Goal: Transaction & Acquisition: Purchase product/service

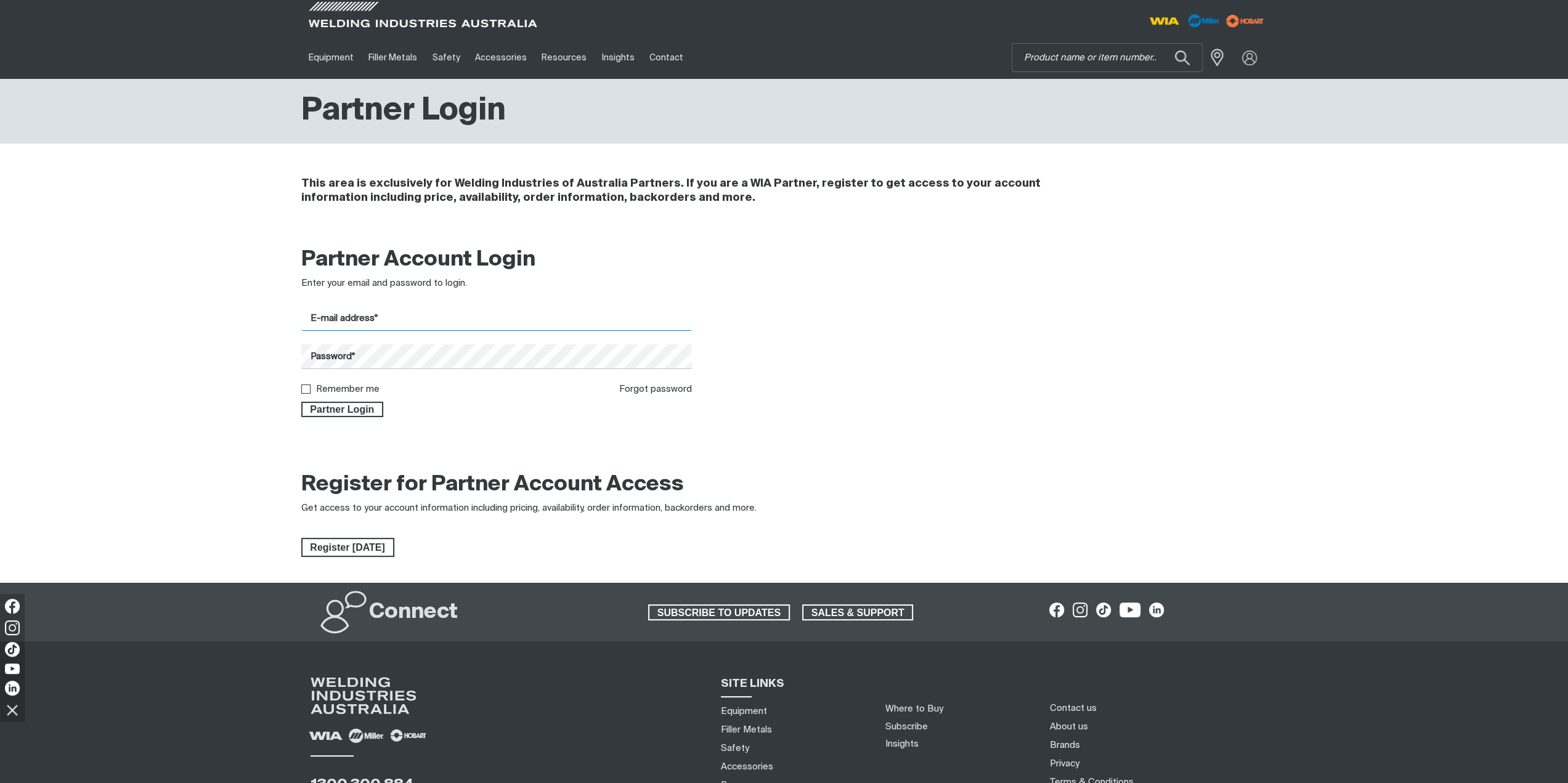
drag, startPoint x: 408, startPoint y: 323, endPoint x: 414, endPoint y: 329, distance: 8.5
click at [408, 323] on input "E-mail address*" at bounding box center [496, 318] width 391 height 24
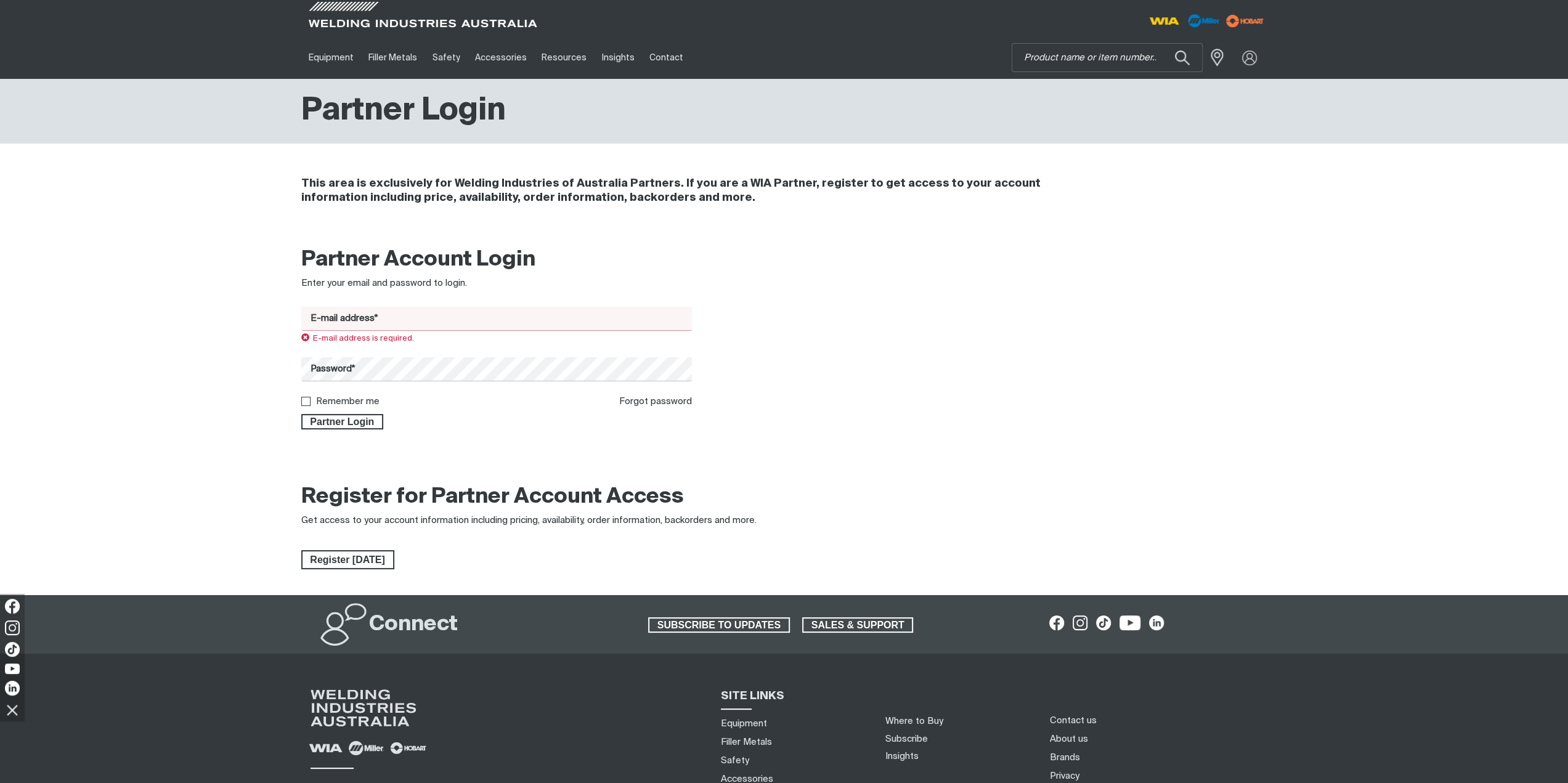
type input "[EMAIL_ADDRESS][DOMAIN_NAME]"
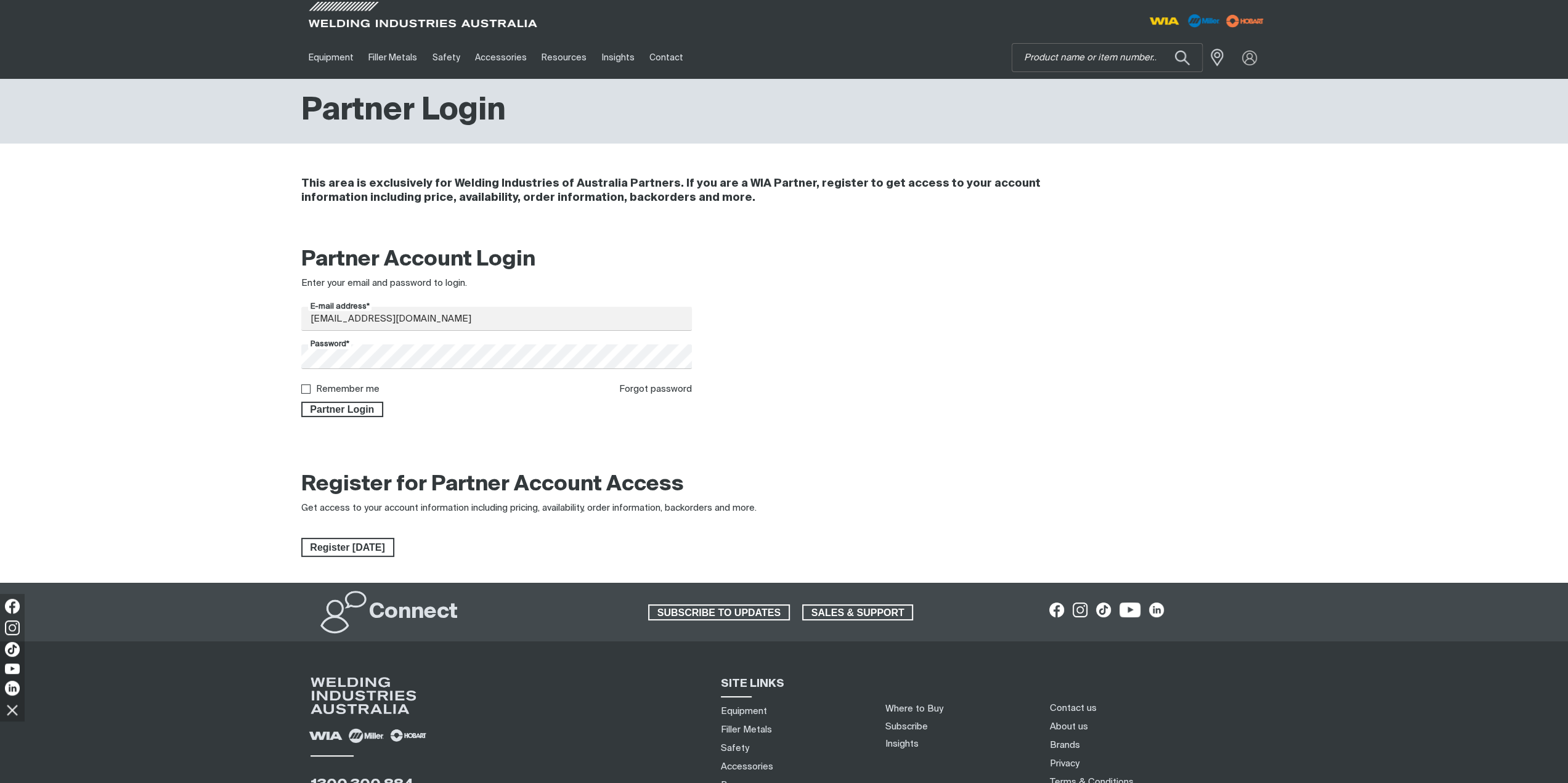
click at [340, 379] on form "E-mail address* [EMAIL_ADDRESS][DOMAIN_NAME] Password* Remember me Forgot passw…" at bounding box center [496, 362] width 391 height 110
click at [339, 385] on label "Remember me" at bounding box center [347, 389] width 63 height 9
click at [310, 385] on input "Remember me" at bounding box center [305, 388] width 8 height 8
checkbox input "true"
click at [340, 403] on span "Partner Login" at bounding box center [343, 409] width 80 height 16
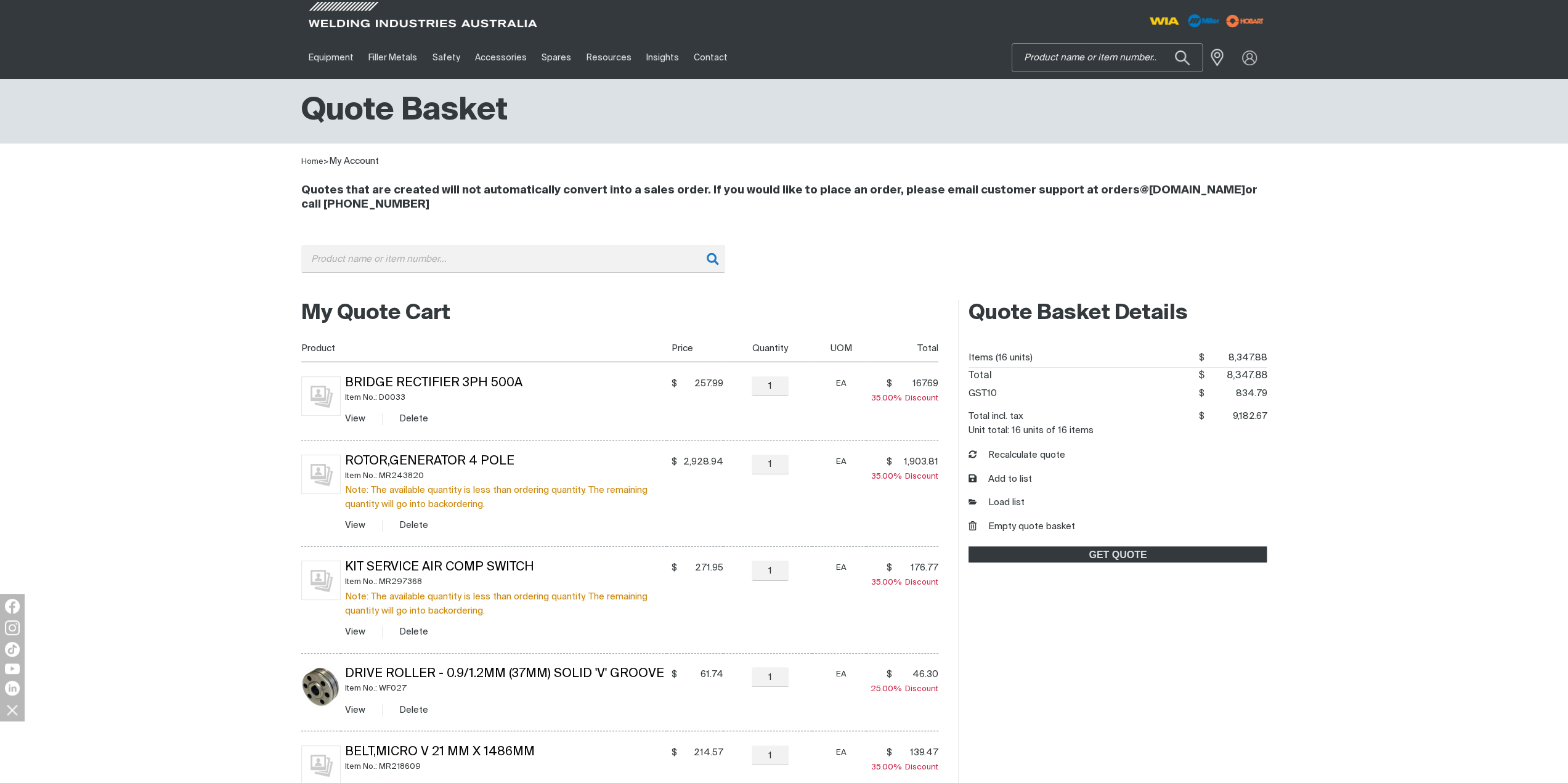
click at [1057, 60] on input "Search" at bounding box center [1107, 57] width 189 height 27
click at [1173, 54] on button "Search products" at bounding box center [1182, 58] width 50 height 35
click at [1110, 59] on input "Search" at bounding box center [1107, 57] width 189 height 27
type input "whl002"
click at [1128, 101] on span "Castor Wheel Rubber 100 Dia Front For AM358 & 365 - WHL002 Spares" at bounding box center [1122, 91] width 141 height 31
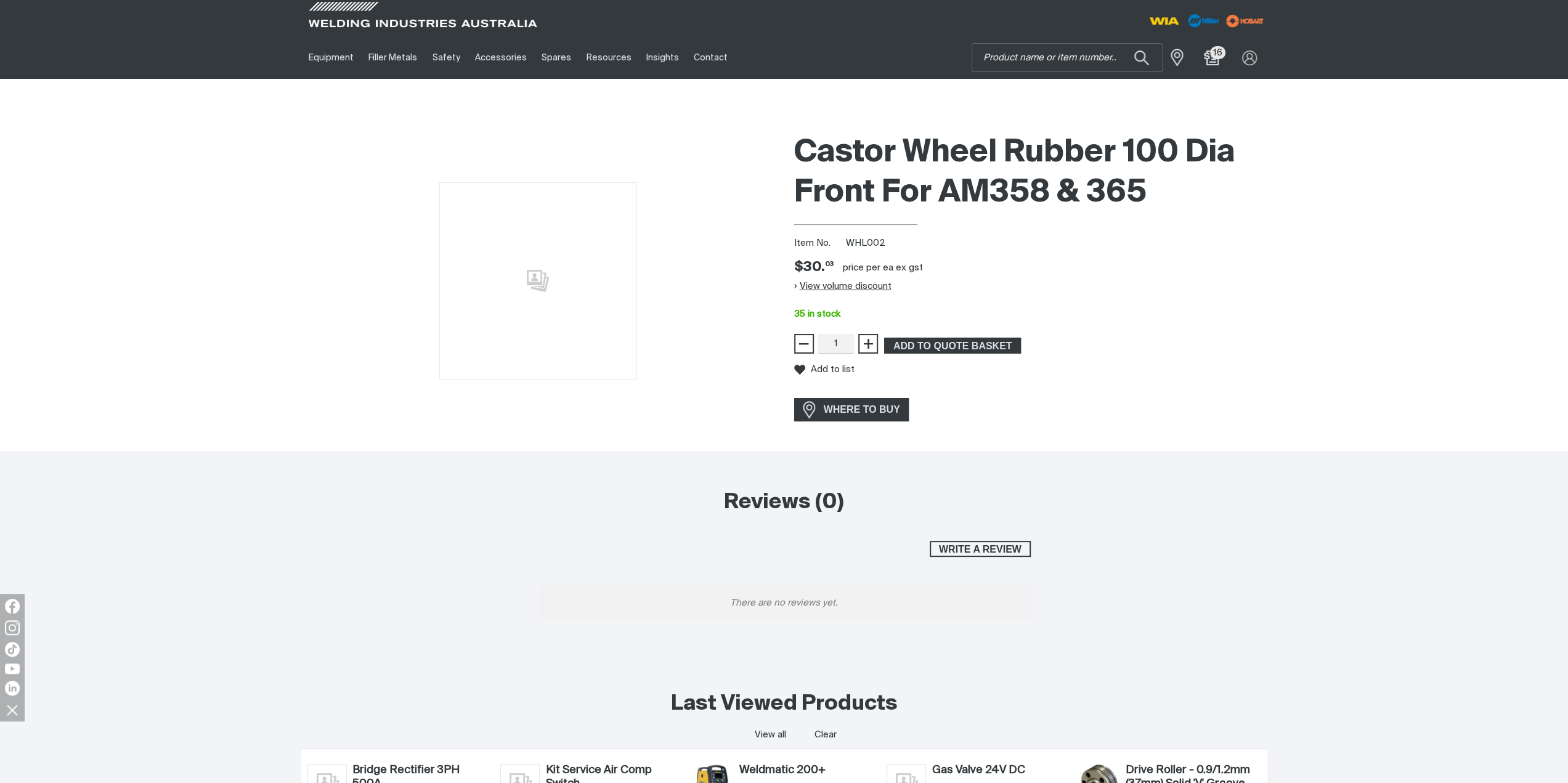
click at [832, 283] on button "View volume discount" at bounding box center [843, 286] width 98 height 20
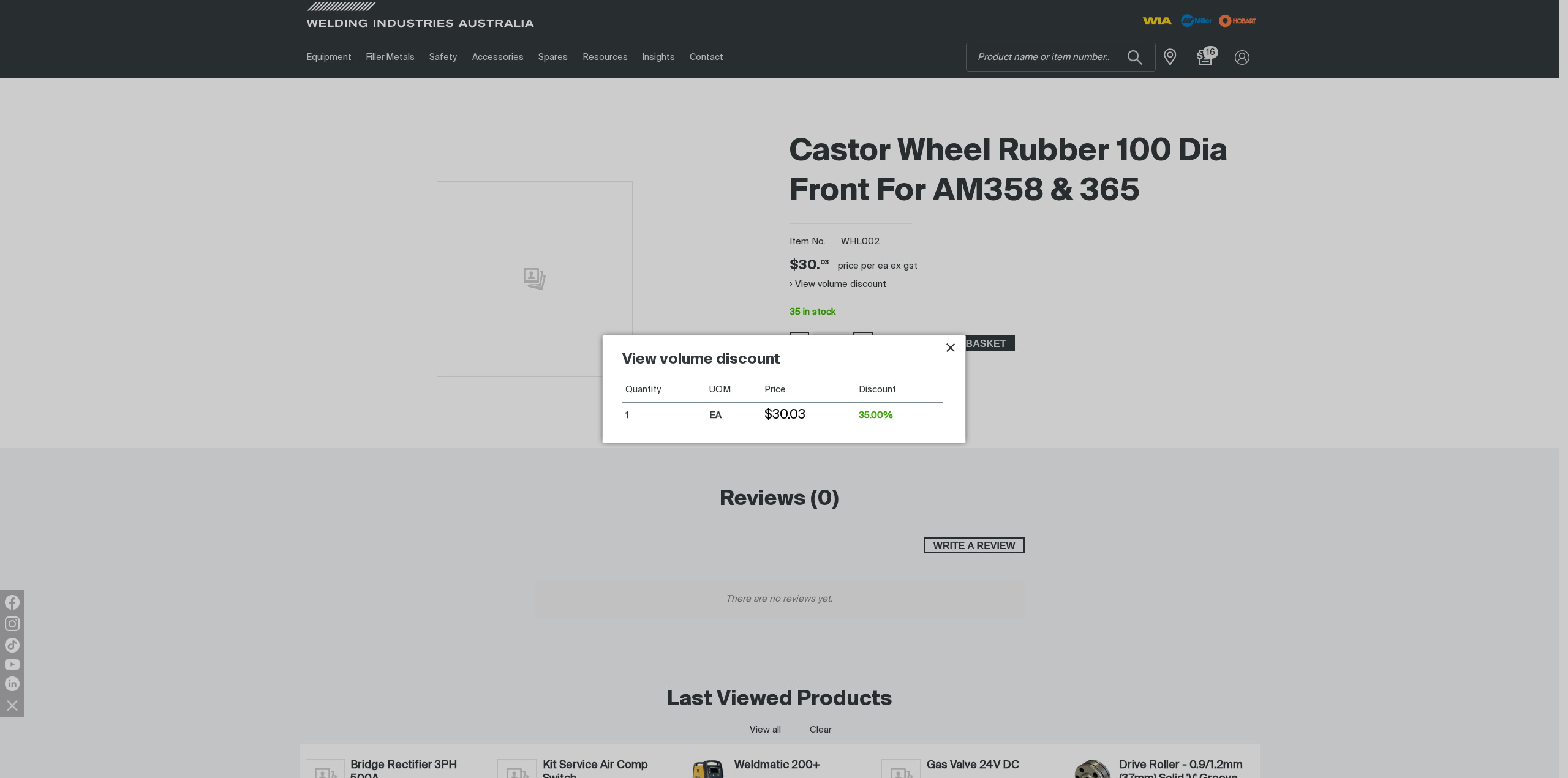
click at [951, 348] on icon "Close pop-up overlay" at bounding box center [951, 348] width 15 height 15
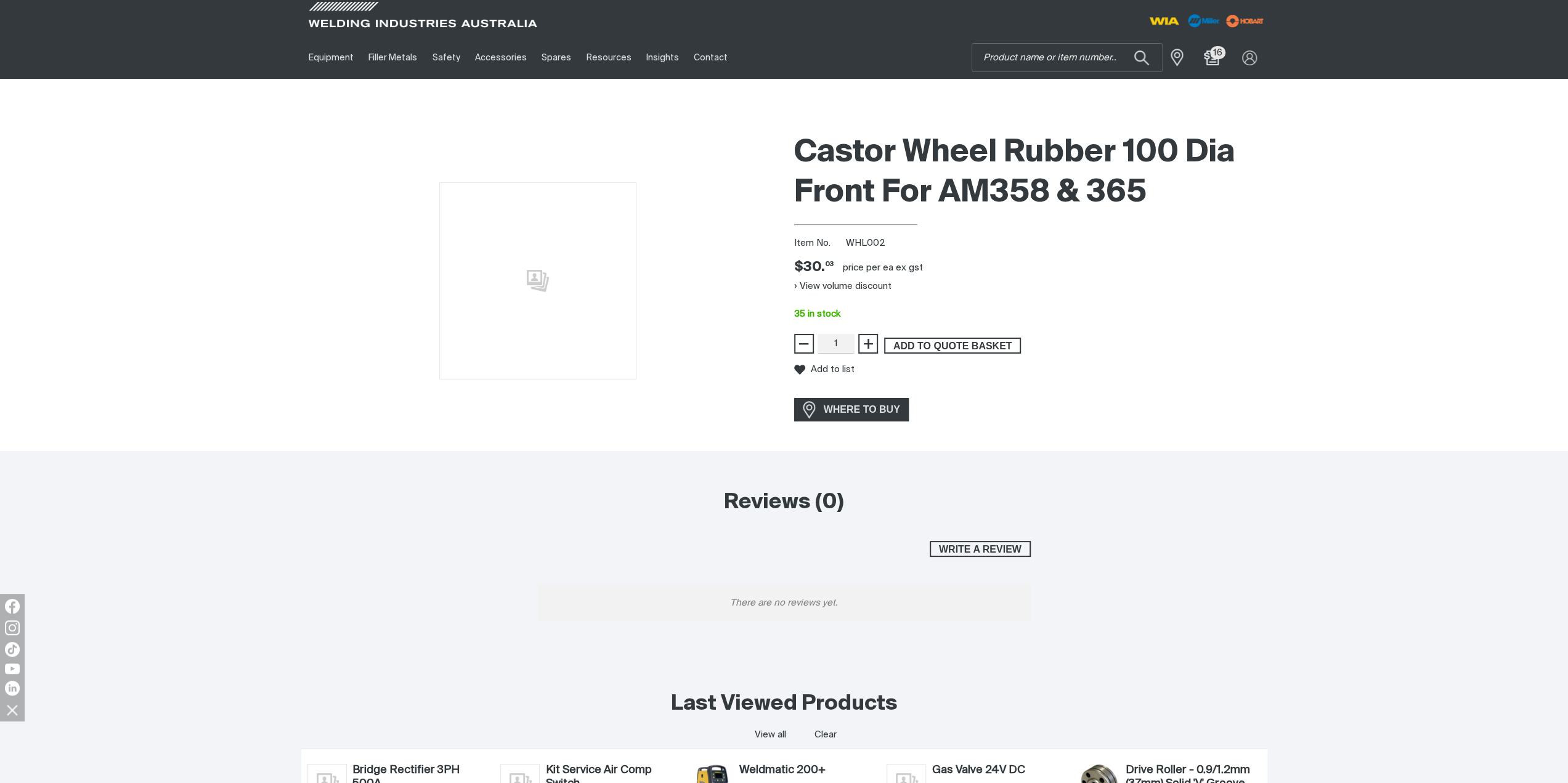
click at [970, 342] on span "ADD TO QUOTE BASKET" at bounding box center [953, 346] width 134 height 16
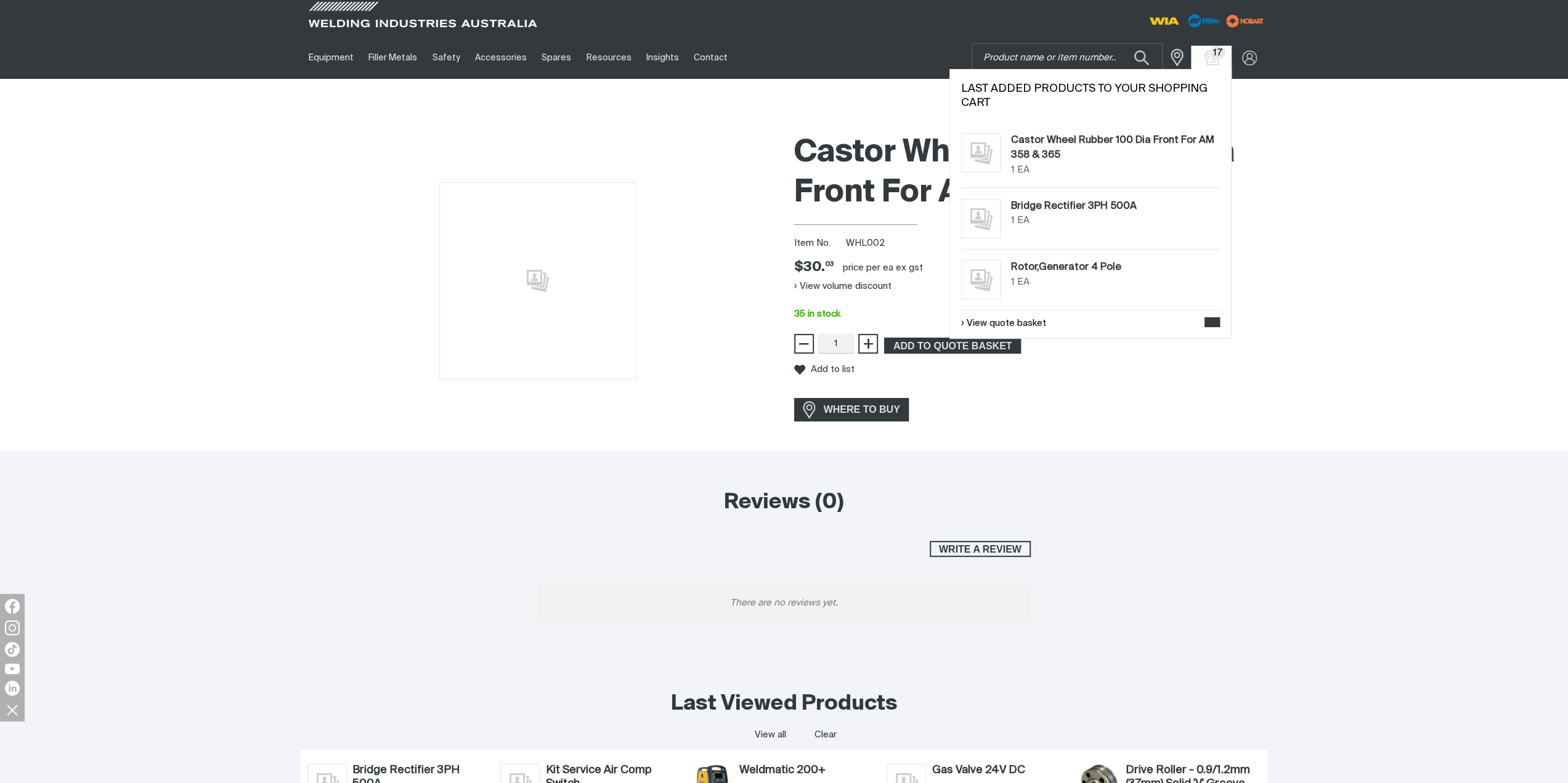
click at [1212, 51] on span "17" at bounding box center [1218, 53] width 16 height 13
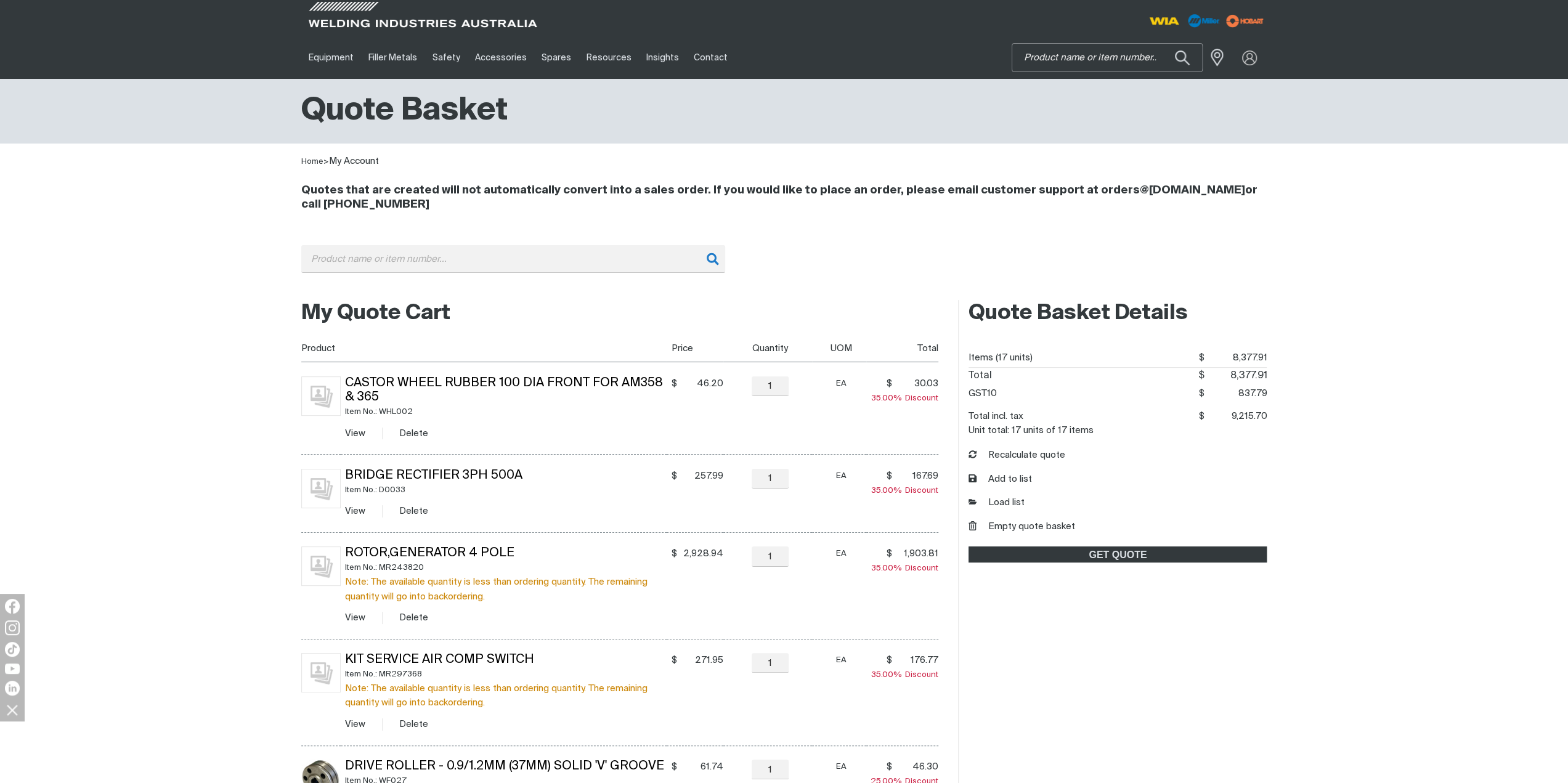
click at [1088, 58] on input "Search" at bounding box center [1107, 57] width 189 height 27
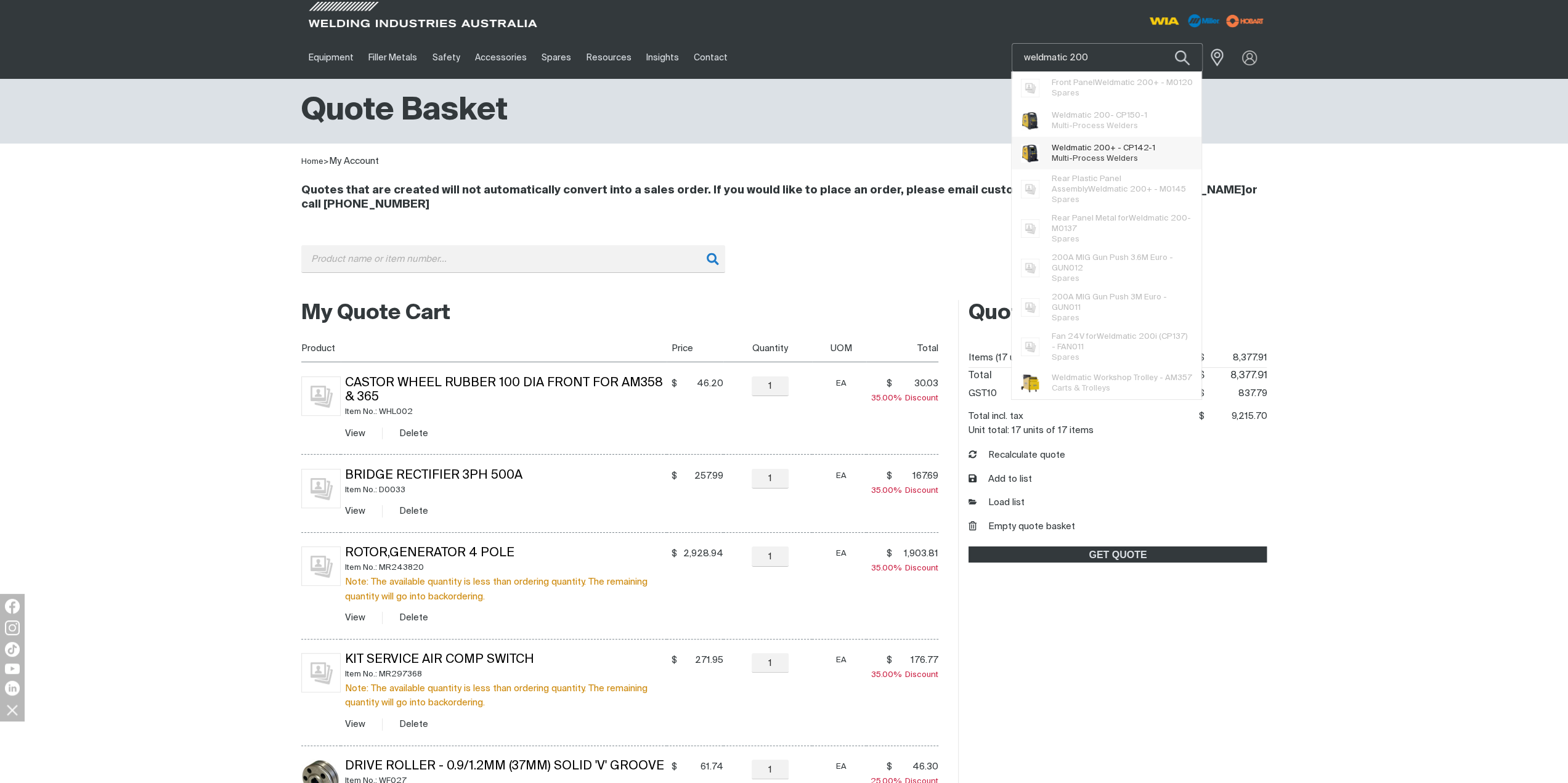
type input "weldmatic 200"
click at [1123, 152] on span "Weldmatic 200 + - CP142-1" at bounding box center [1103, 148] width 103 height 10
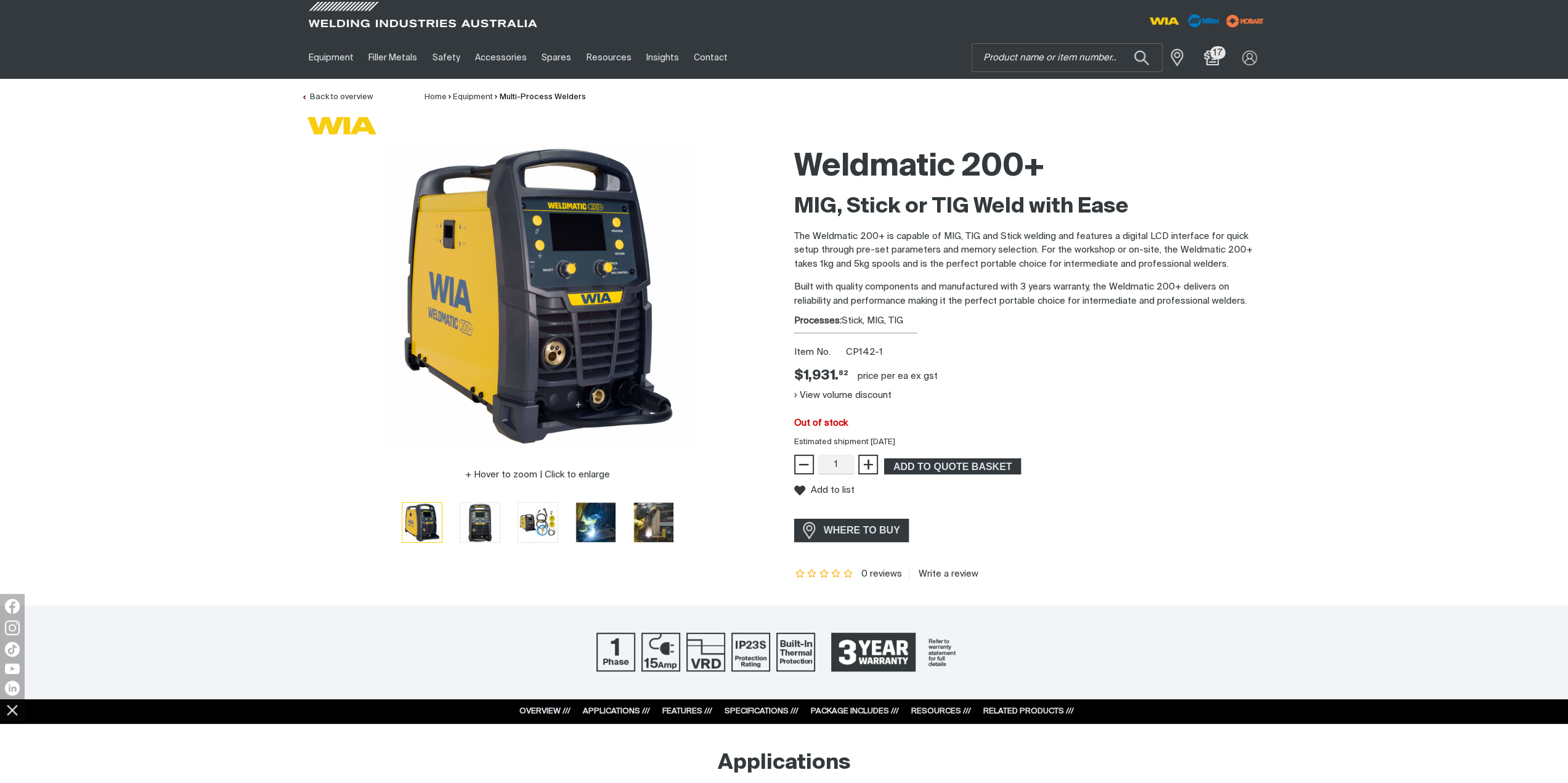
click at [860, 350] on span "CP142-1" at bounding box center [864, 352] width 37 height 9
copy span "CP142"
click at [975, 363] on div "Weldmatic 200+ MIG, Stick or TIG Weld with Ease The Weldmatic 200+ is capable o…" at bounding box center [1031, 360] width 473 height 438
click at [866, 396] on button "View volume discount" at bounding box center [843, 395] width 98 height 20
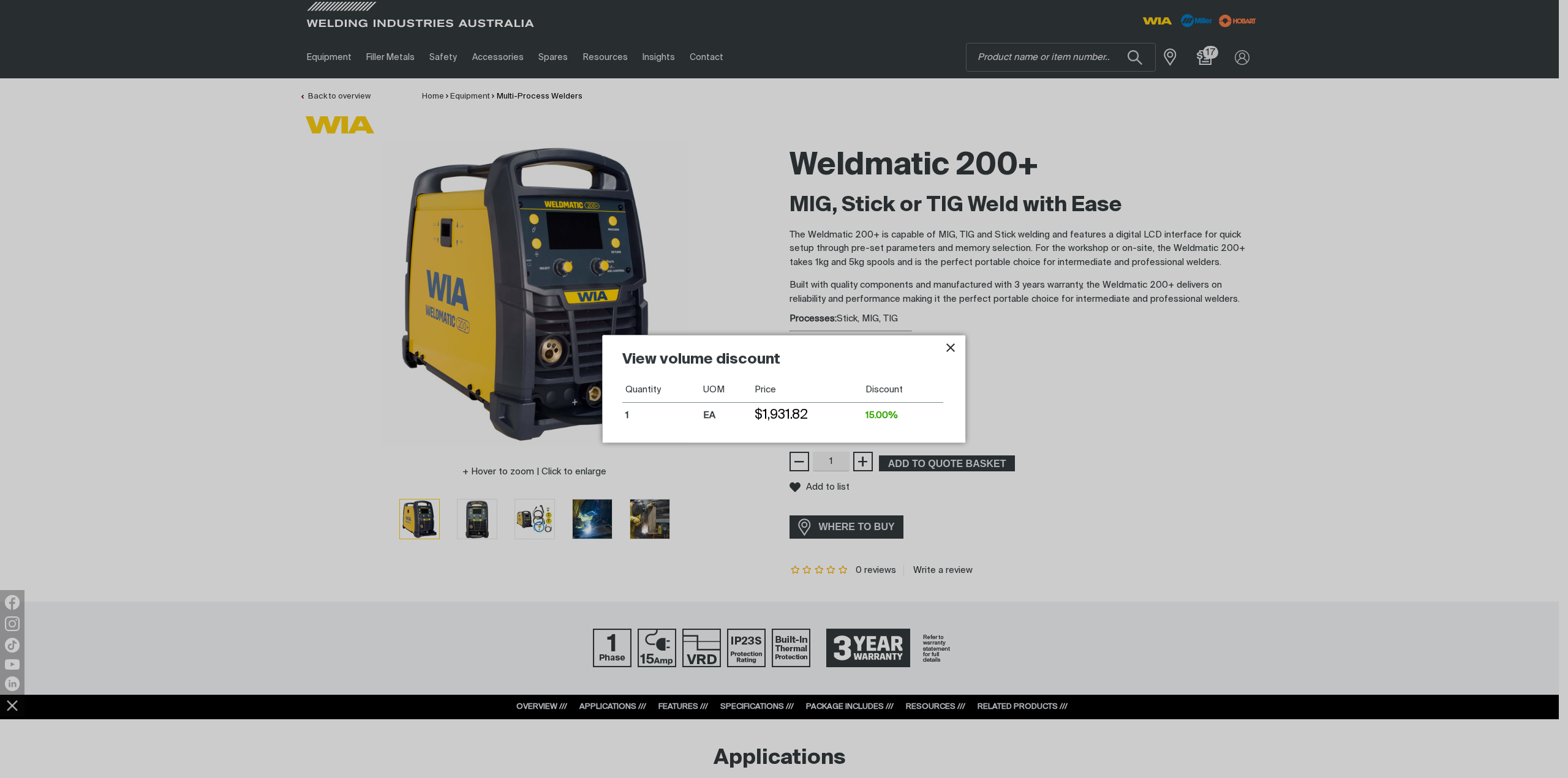
click at [948, 350] on icon "Close pop-up overlay" at bounding box center [951, 347] width 8 height 8
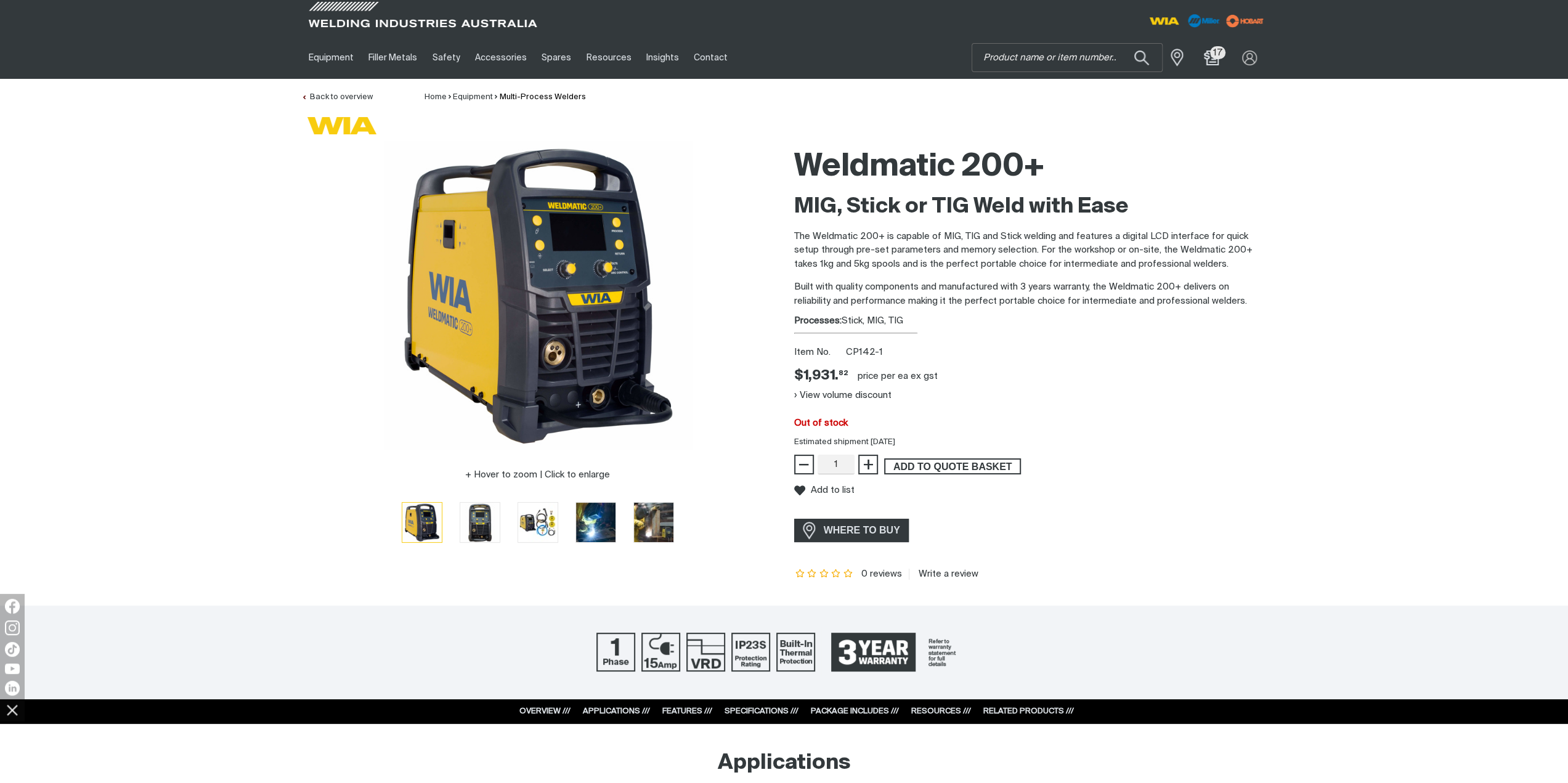
click at [929, 467] on span "ADD TO QUOTE BASKET" at bounding box center [953, 466] width 134 height 16
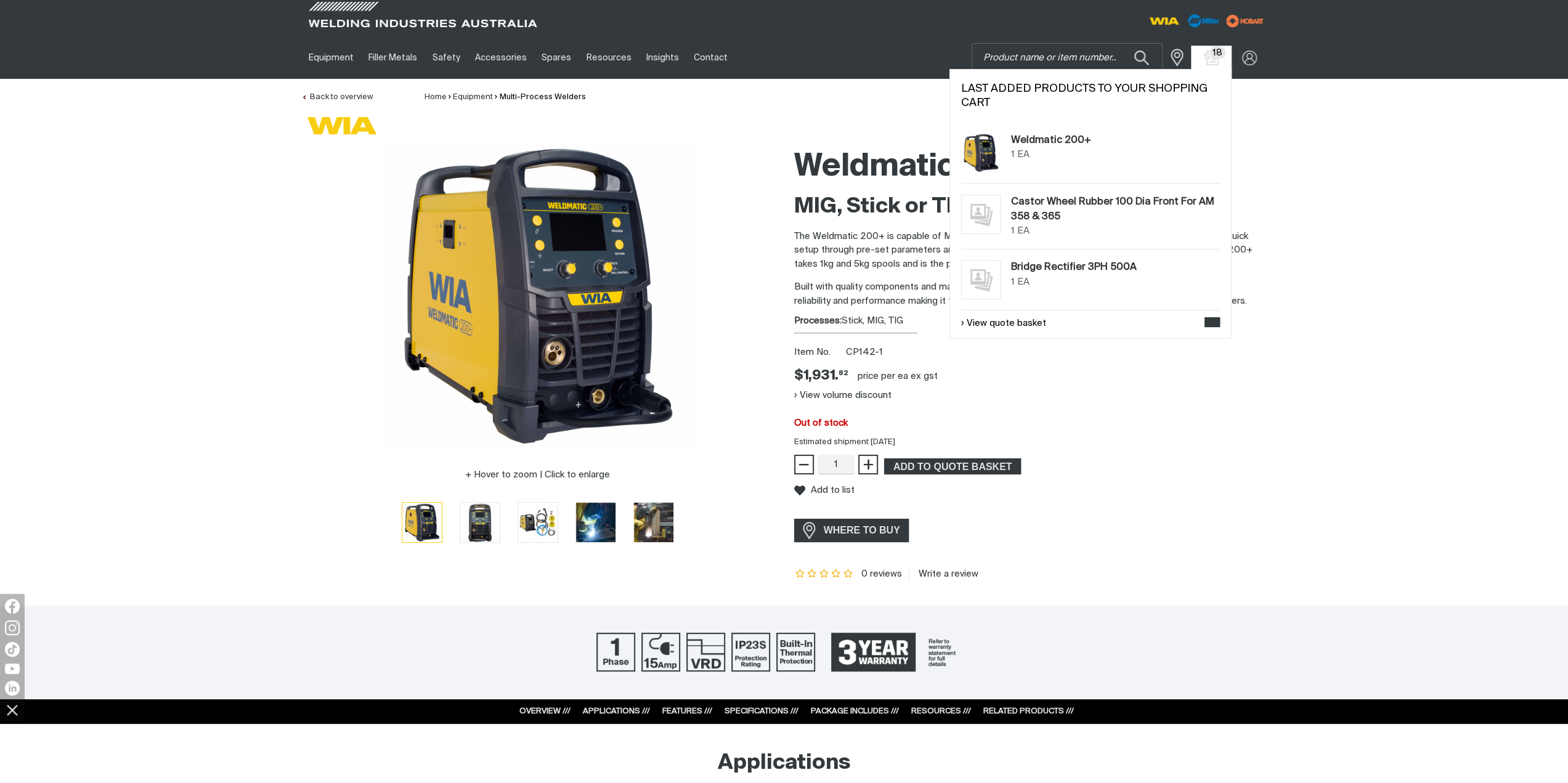
click at [1211, 55] on span "18" at bounding box center [1219, 53] width 17 height 13
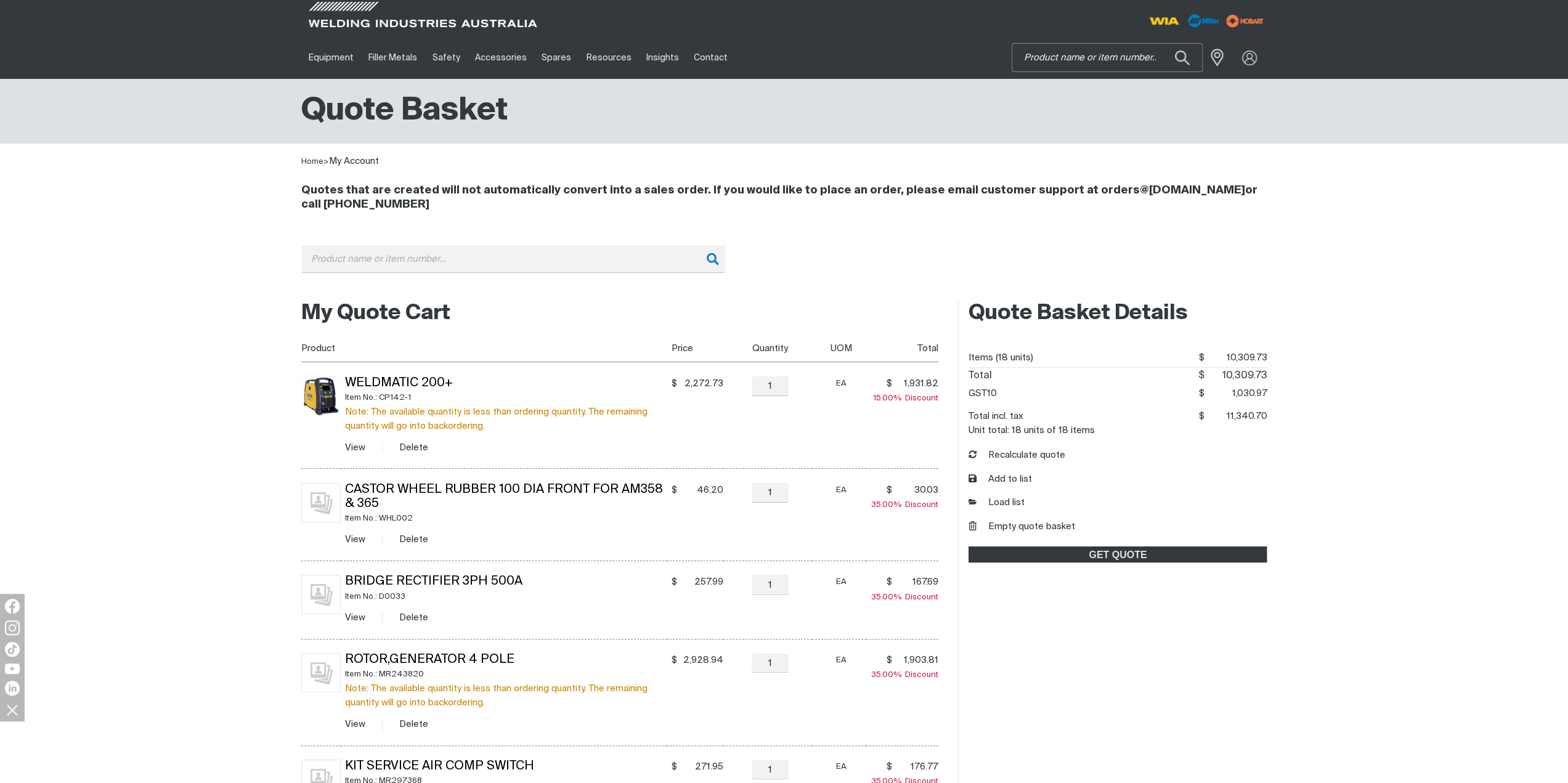
click at [1139, 60] on input "Search" at bounding box center [1107, 57] width 189 height 27
type input "cp143-1"
click at [1115, 95] on span "Multi-Process Welders" at bounding box center [1095, 93] width 86 height 8
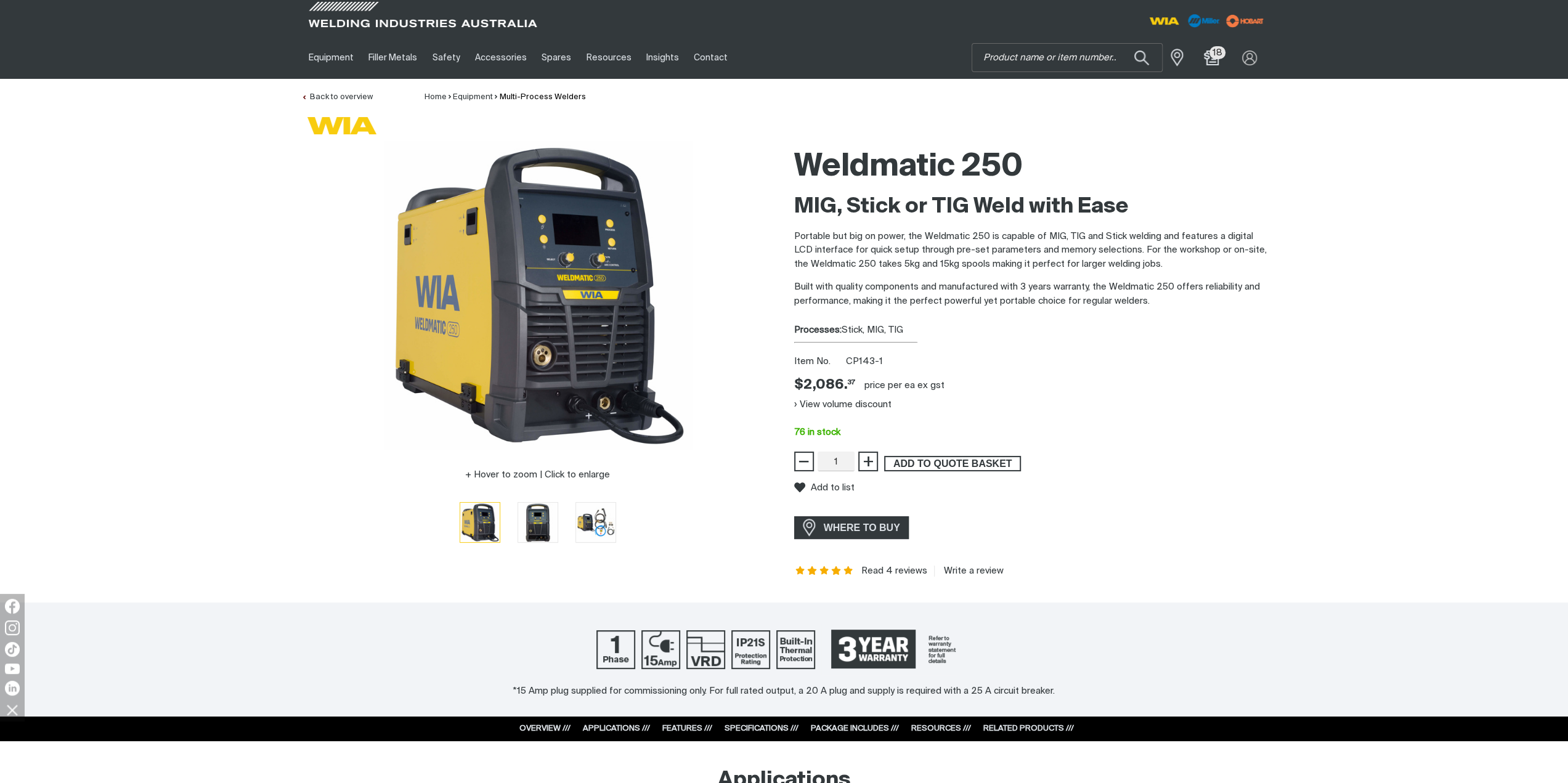
click at [952, 464] on span "ADD TO QUOTE BASKET" at bounding box center [953, 464] width 134 height 16
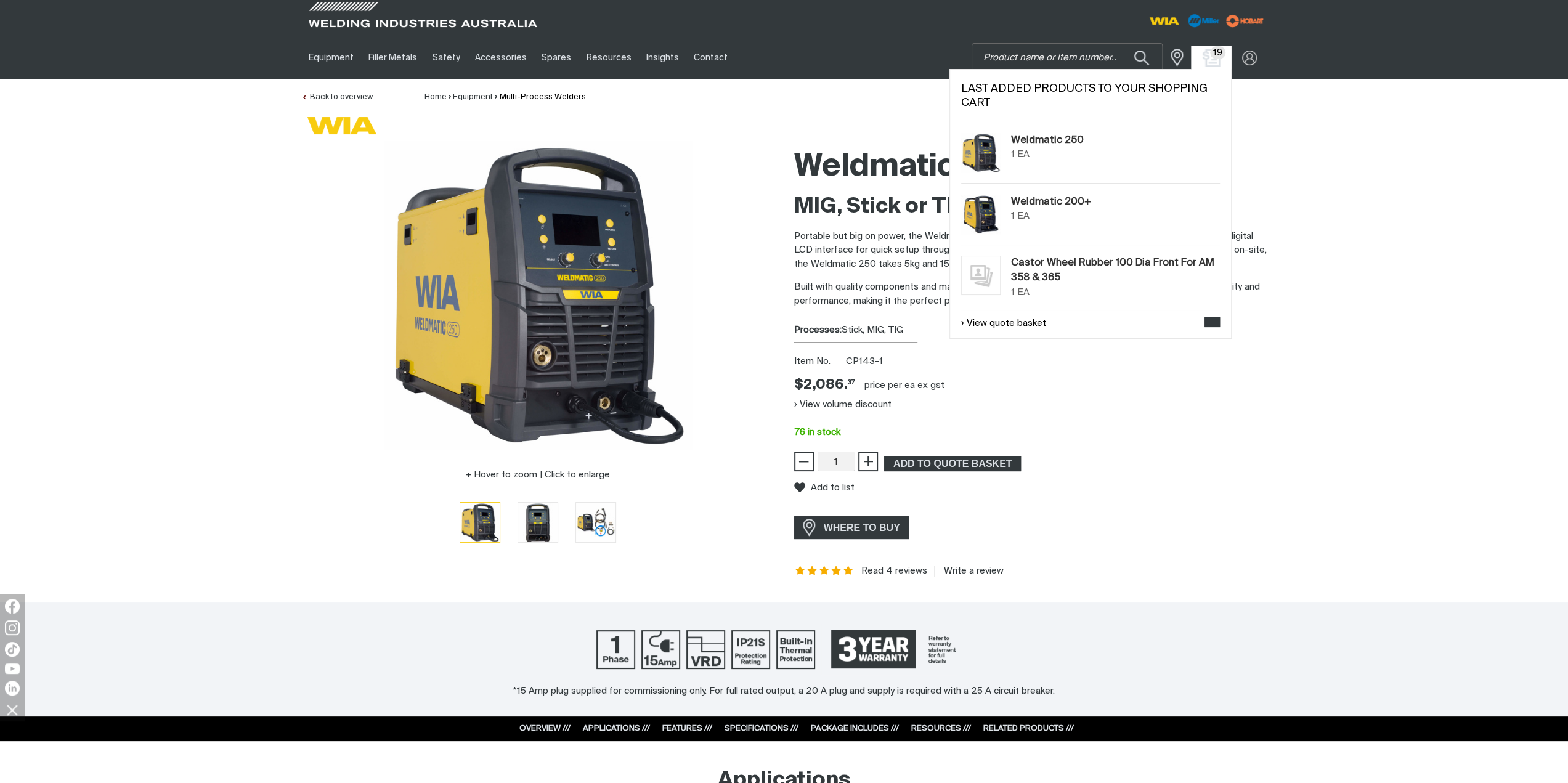
click at [1213, 60] on img "Shopping cart (19 product(s))" at bounding box center [1211, 57] width 18 height 18
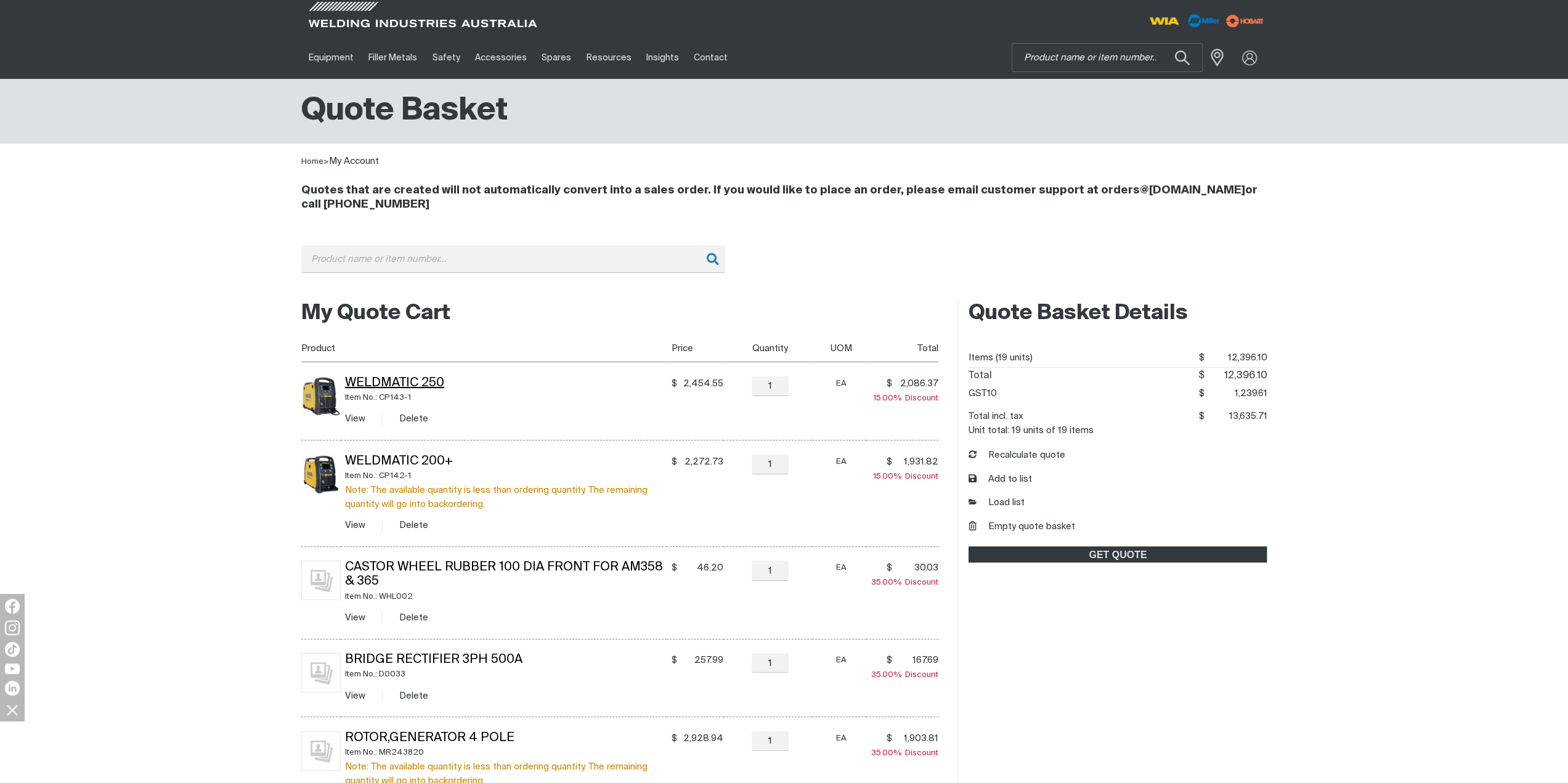
click at [422, 381] on link "Weldmatic 250" at bounding box center [394, 383] width 99 height 12
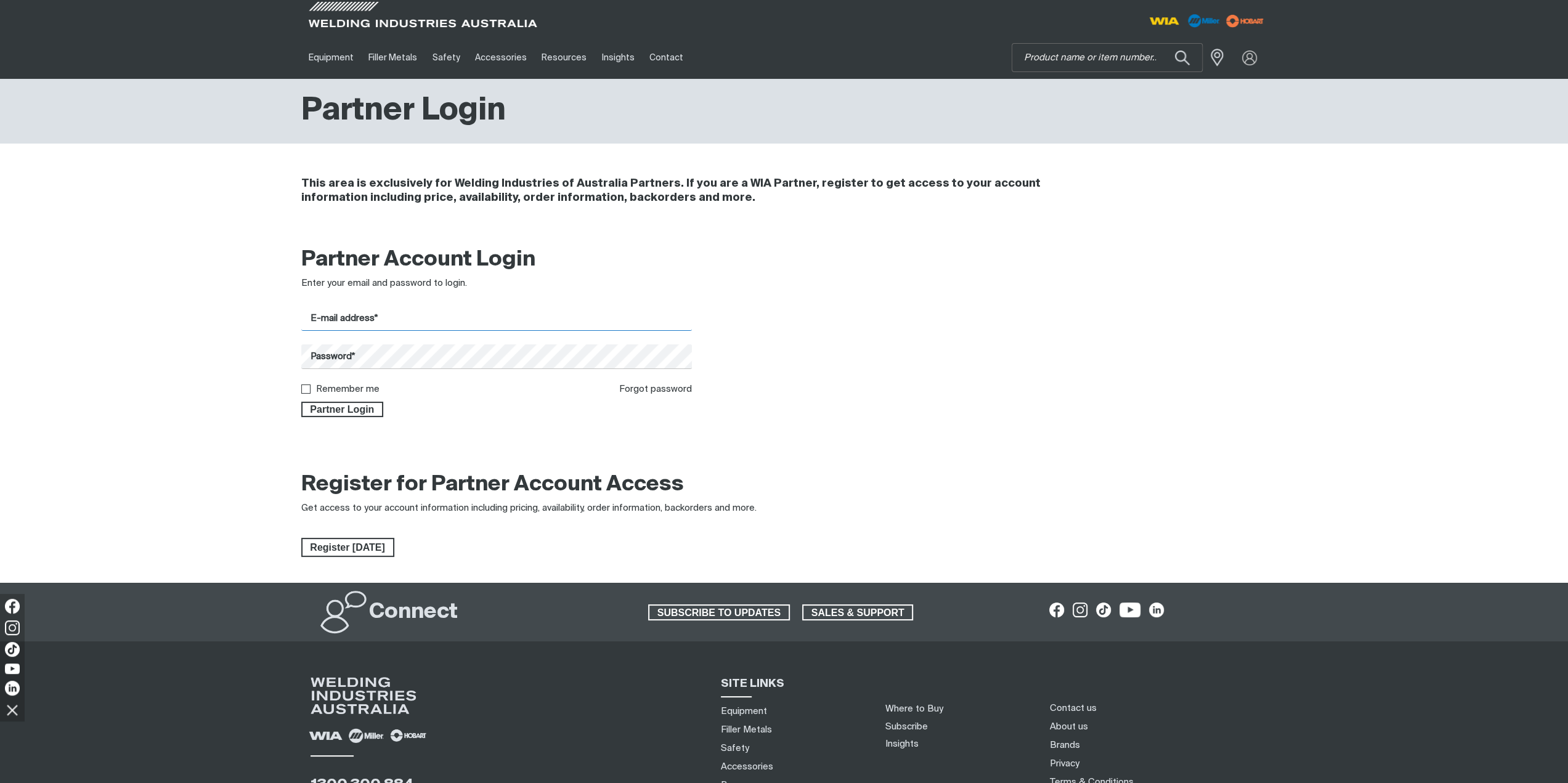
click at [478, 318] on input "E-mail address*" at bounding box center [496, 318] width 391 height 24
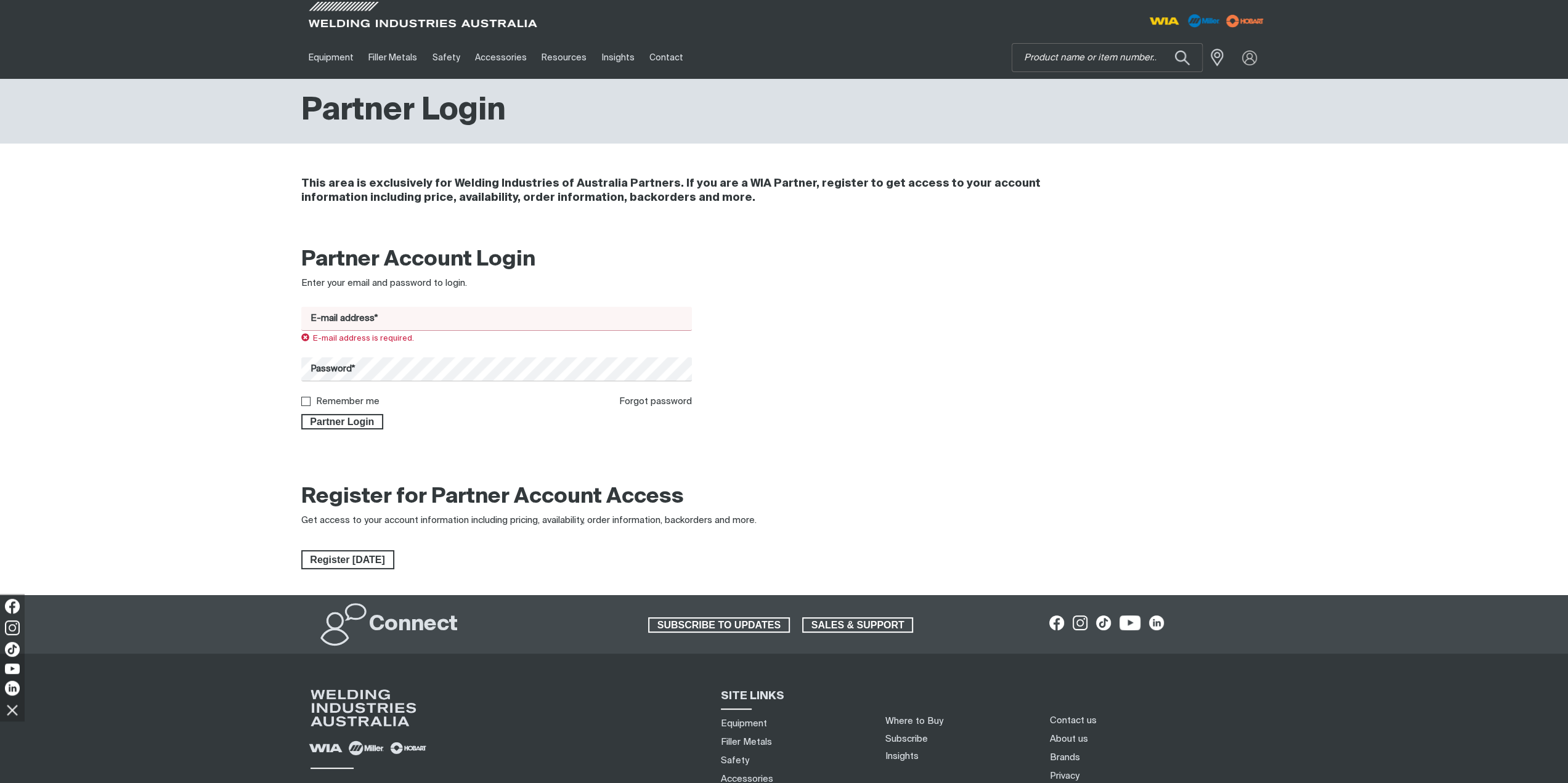
type input "[EMAIL_ADDRESS][DOMAIN_NAME]"
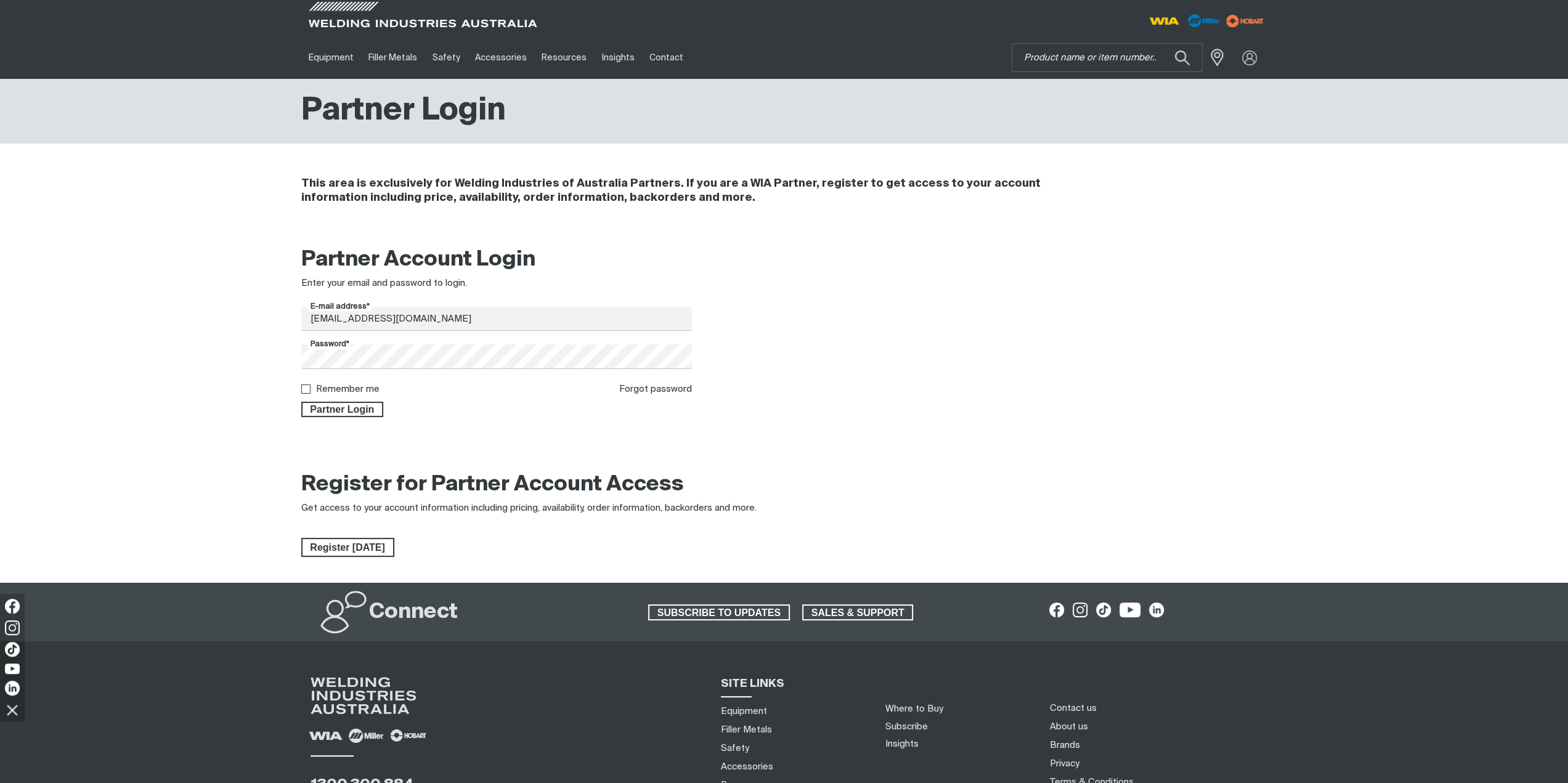
click at [366, 387] on label "Remember me" at bounding box center [347, 389] width 63 height 9
click at [310, 387] on input "Remember me" at bounding box center [305, 388] width 8 height 8
checkbox input "true"
click at [365, 410] on span "Partner Login" at bounding box center [343, 409] width 80 height 16
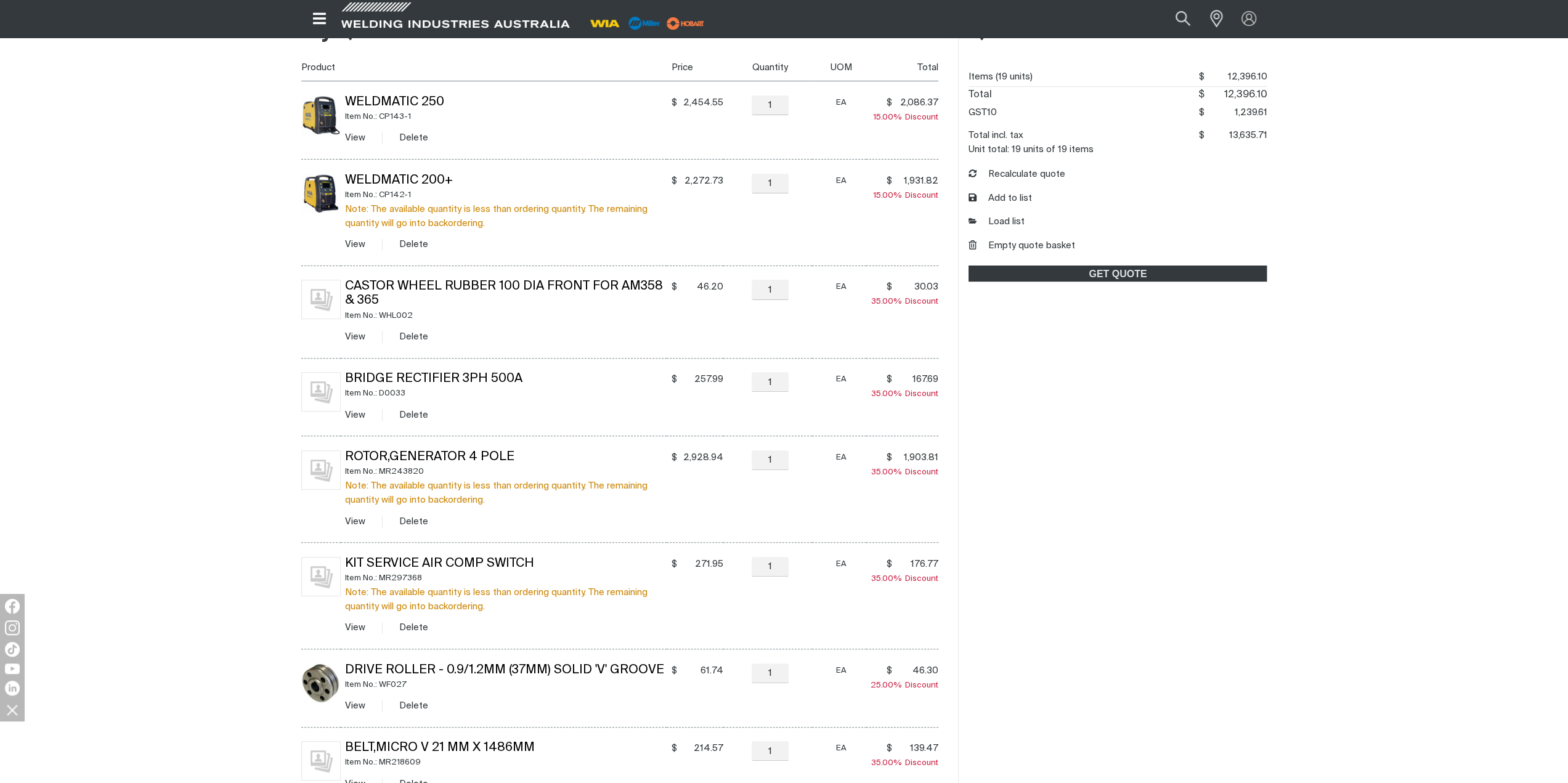
scroll to position [308, 0]
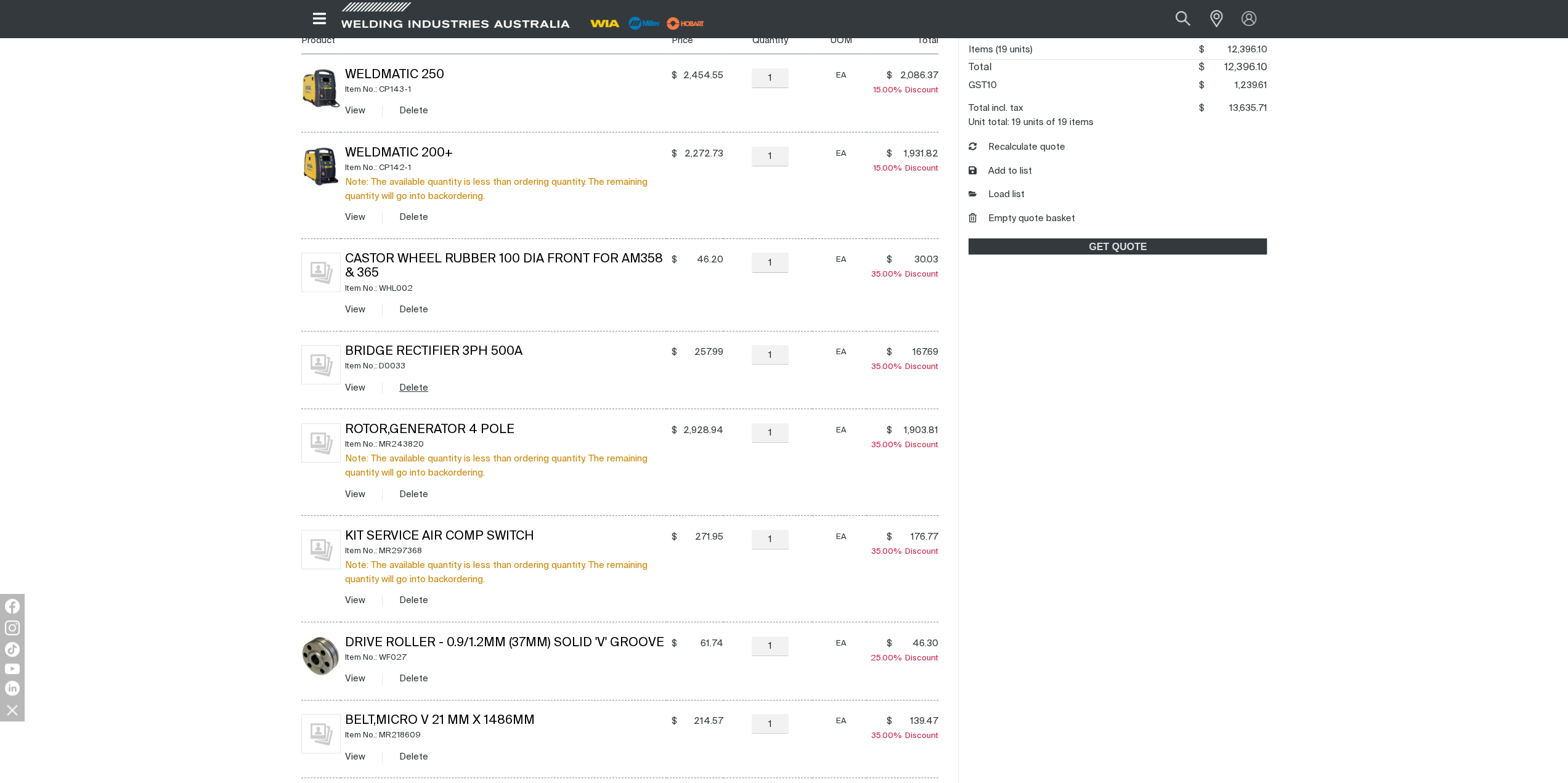
click at [402, 386] on button "Delete" at bounding box center [414, 387] width 29 height 14
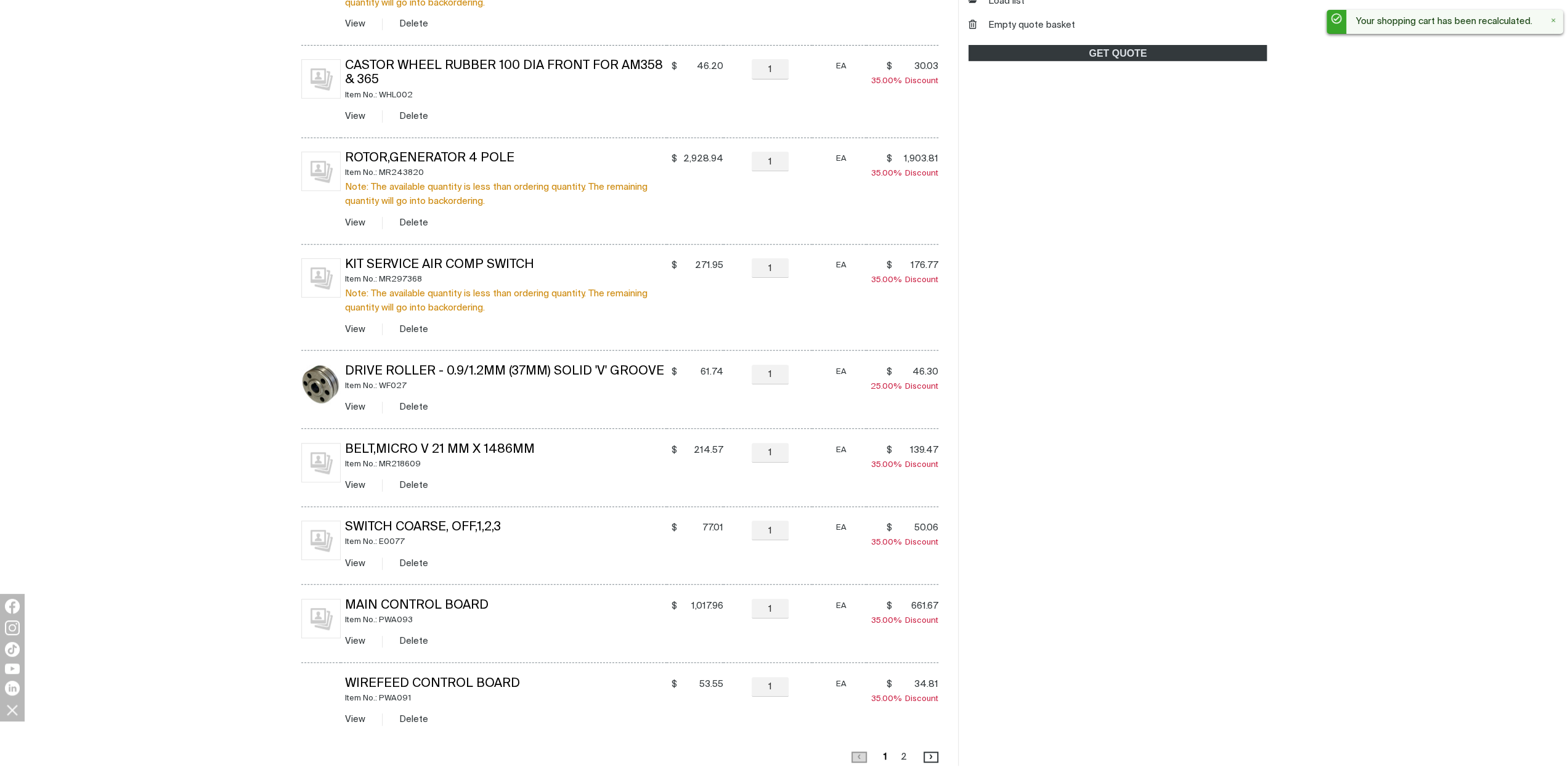
scroll to position [555, 0]
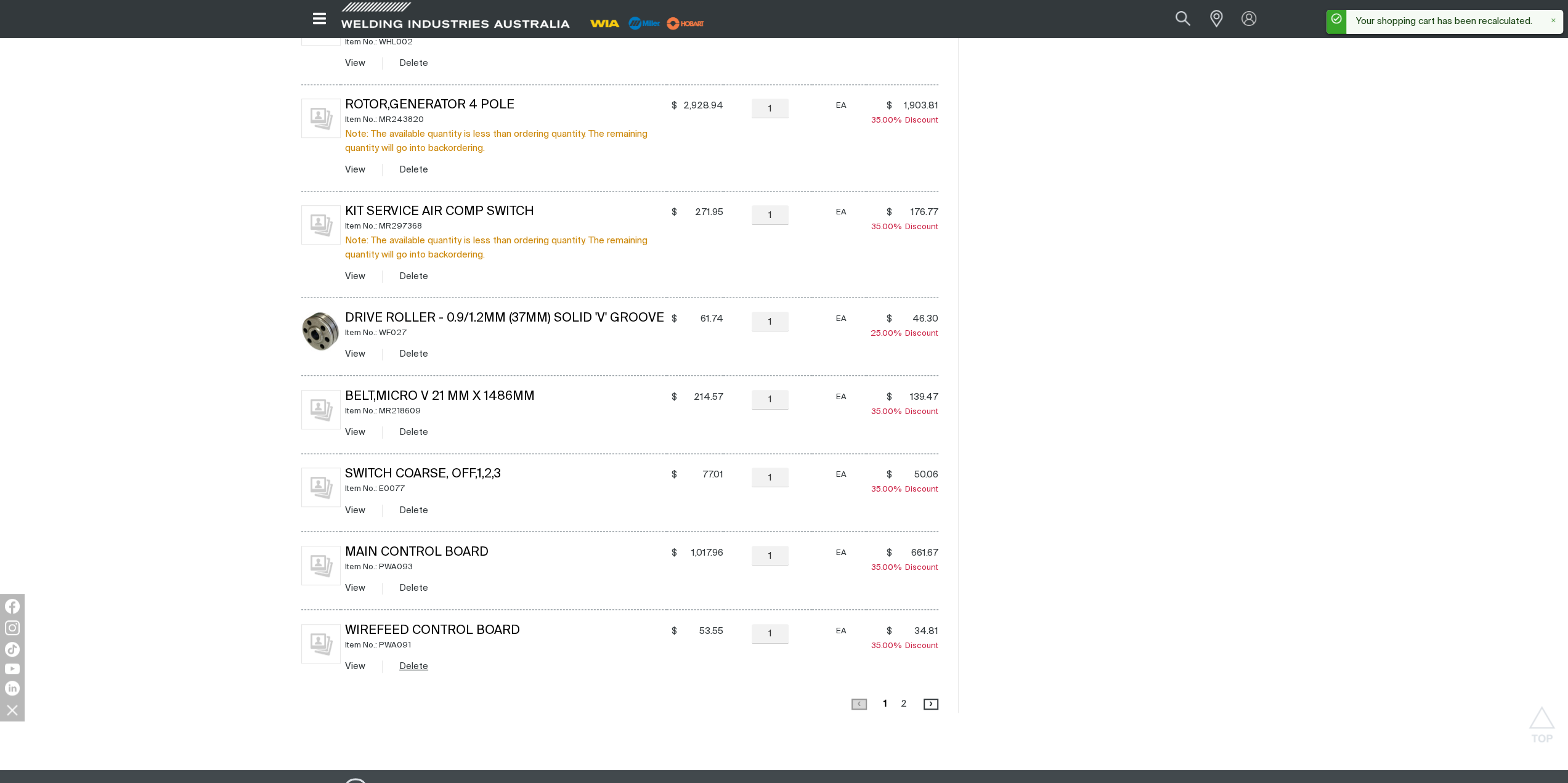
click at [419, 667] on button "Delete" at bounding box center [414, 666] width 29 height 14
click at [421, 586] on button "Delete" at bounding box center [414, 588] width 29 height 14
click at [413, 432] on button "Delete" at bounding box center [414, 432] width 29 height 14
click at [416, 354] on button "Delete" at bounding box center [414, 353] width 29 height 14
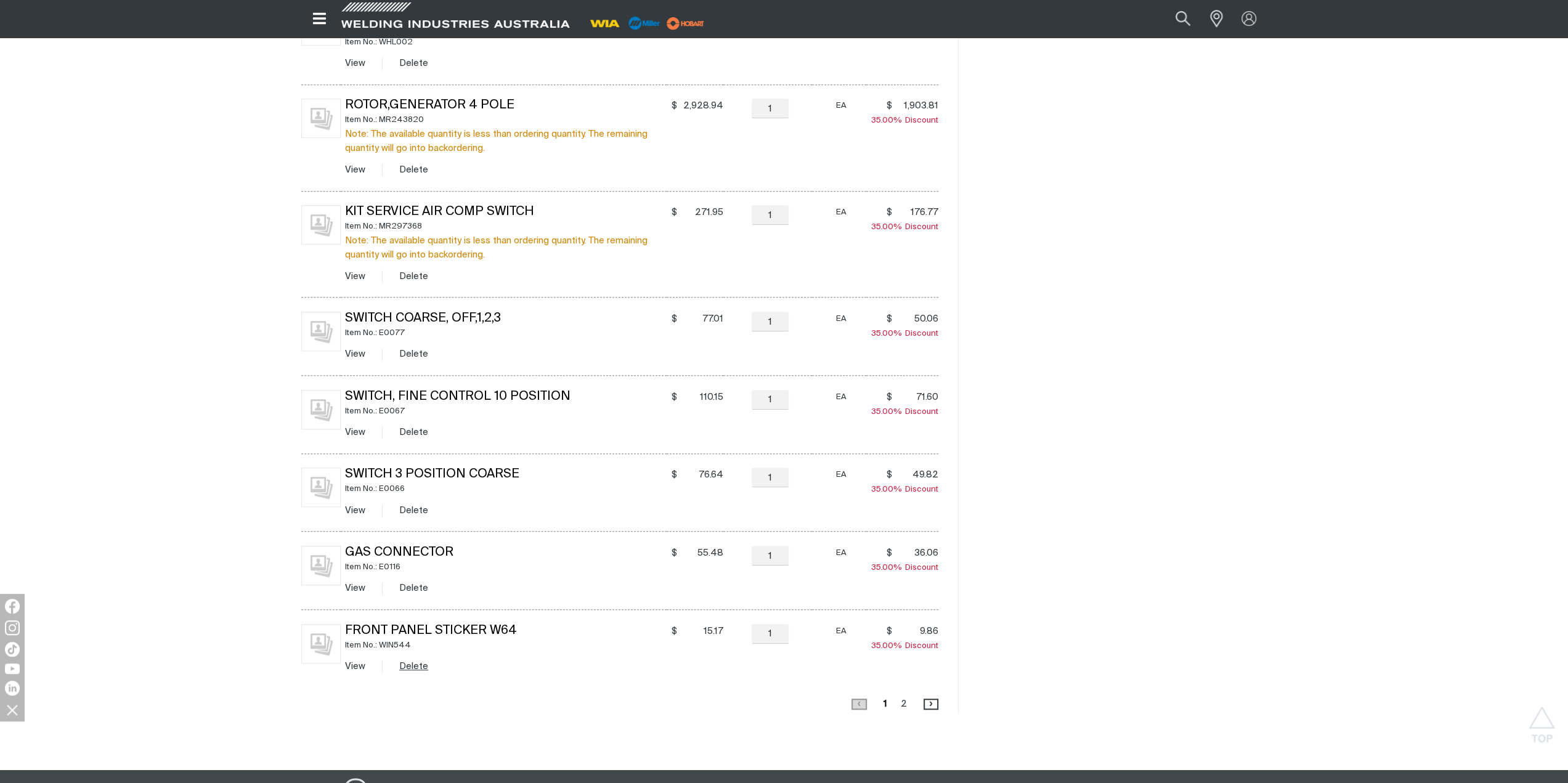
click at [407, 665] on button "Delete" at bounding box center [414, 666] width 29 height 14
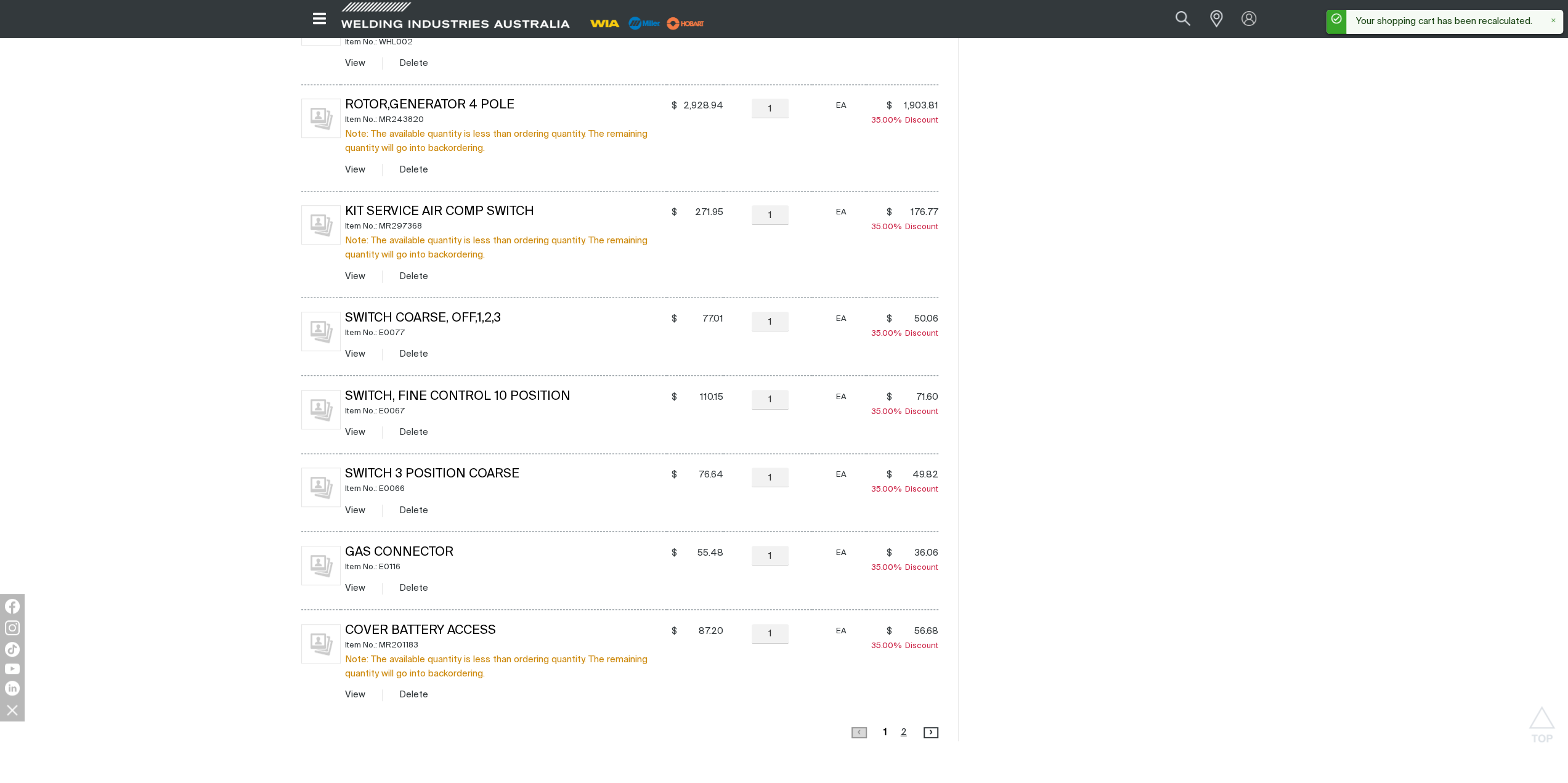
click at [907, 730] on link "Page 2" at bounding box center [904, 733] width 13 height 17
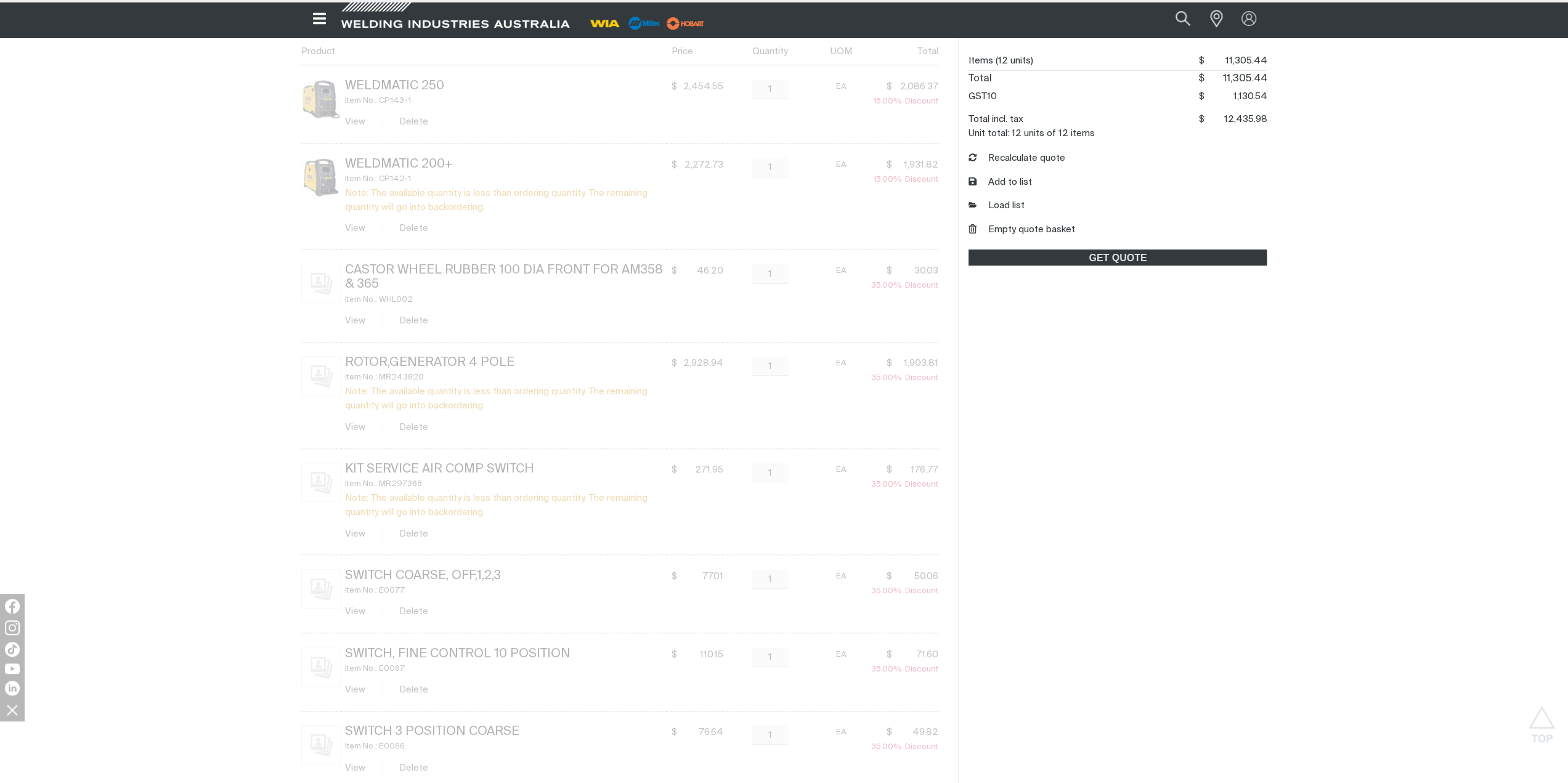
scroll to position [207, 0]
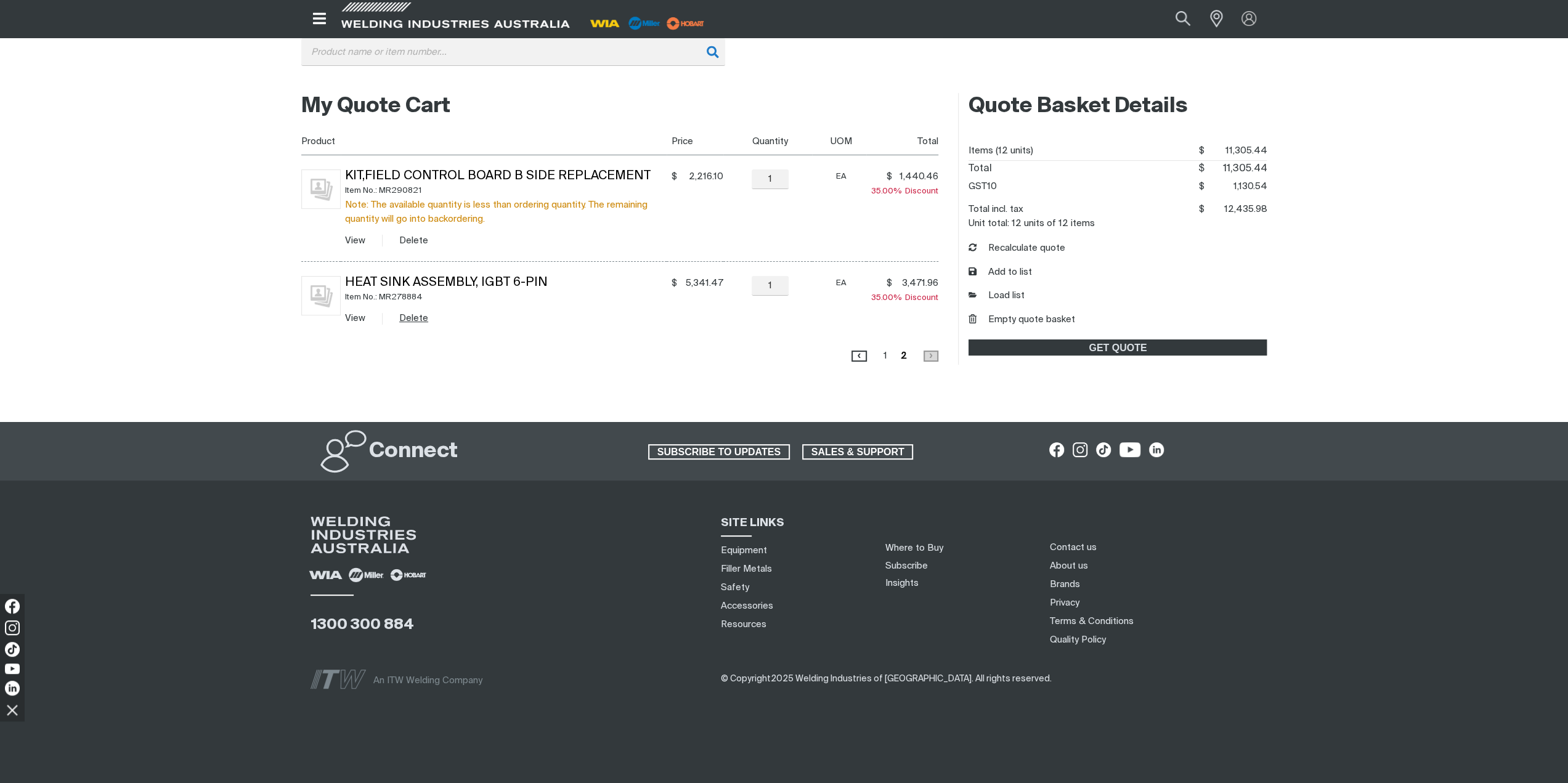
click at [405, 318] on button "Delete" at bounding box center [414, 318] width 29 height 14
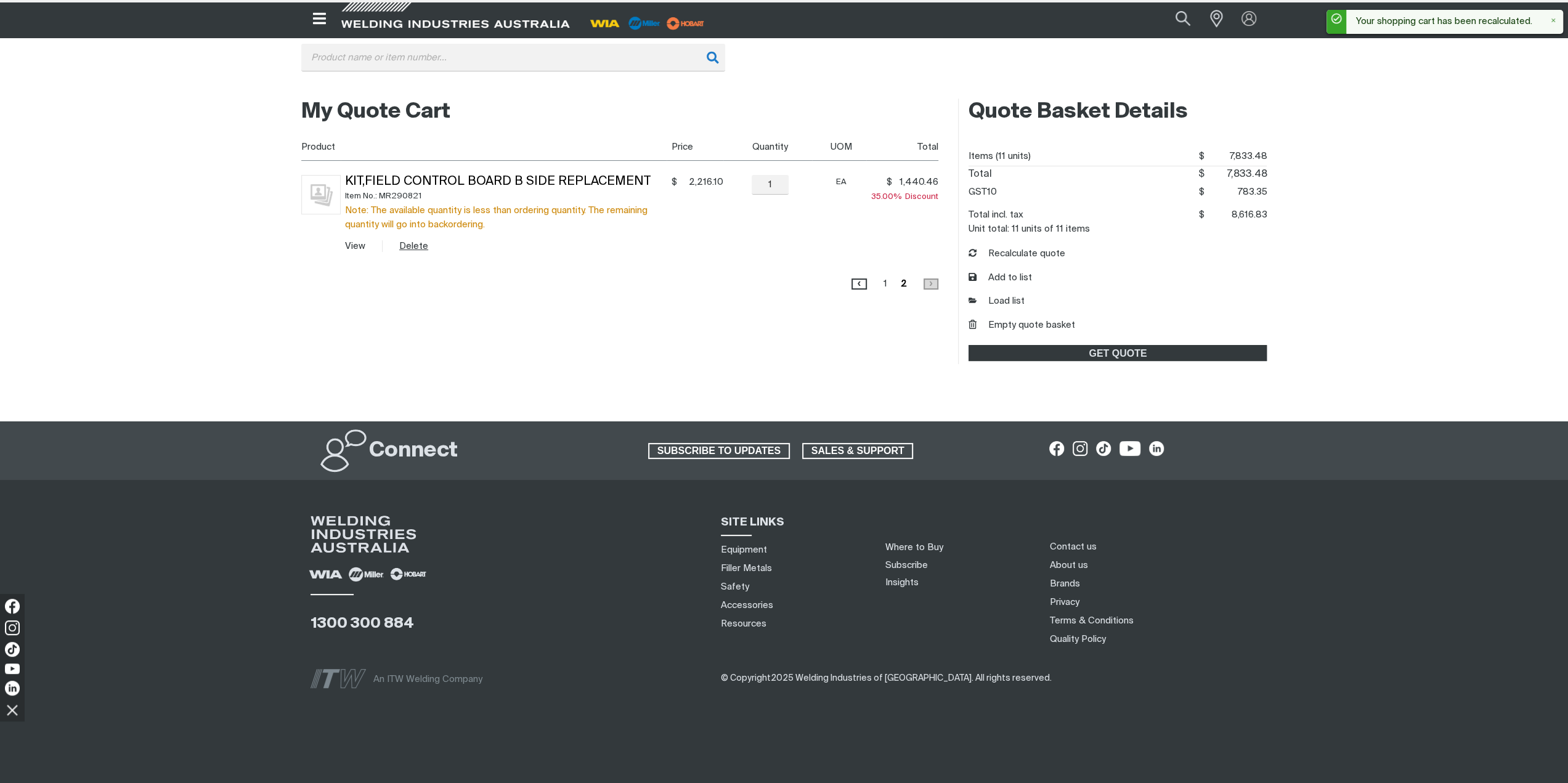
scroll to position [201, 0]
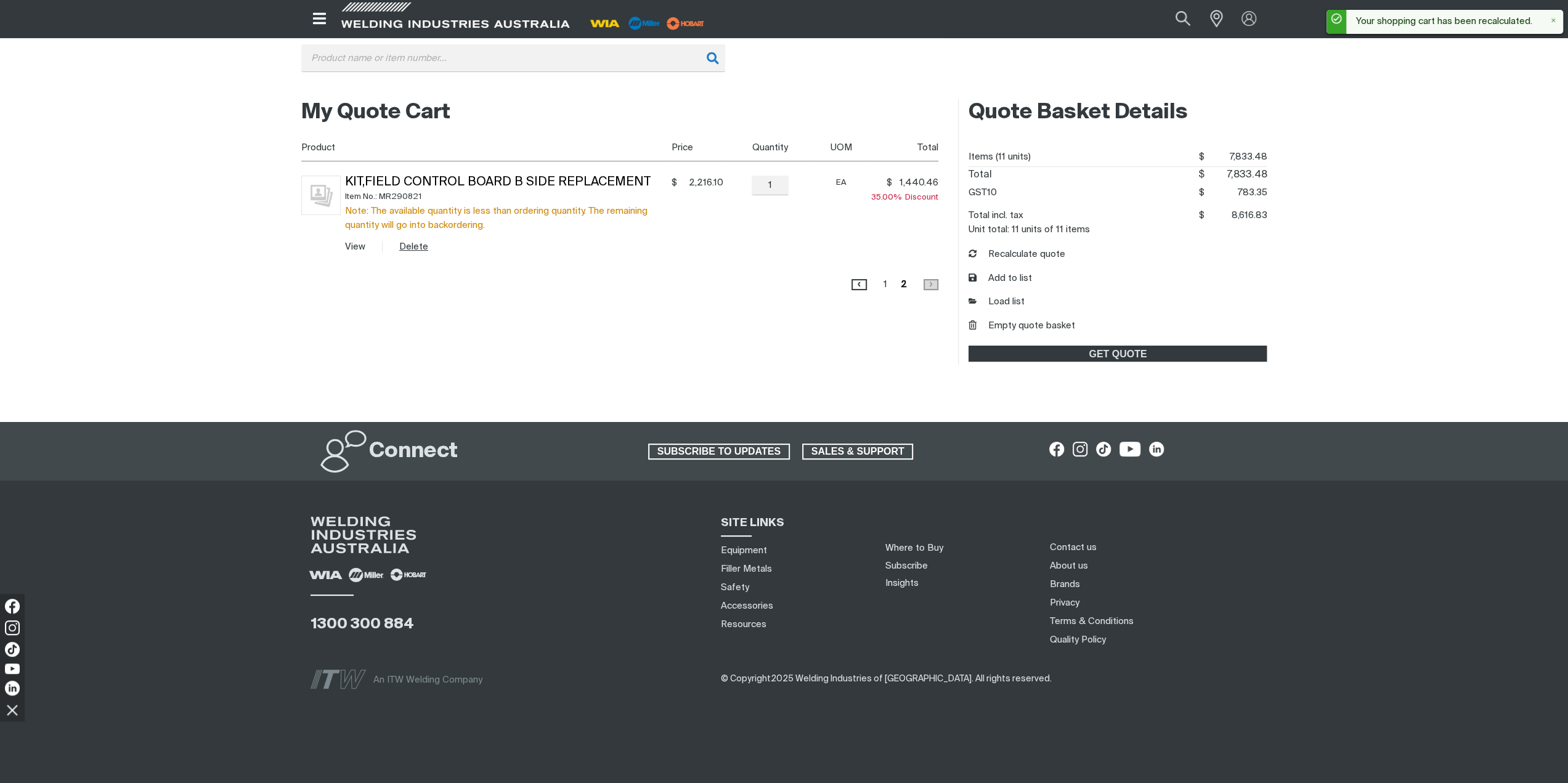
click at [406, 242] on button "Delete" at bounding box center [414, 246] width 29 height 14
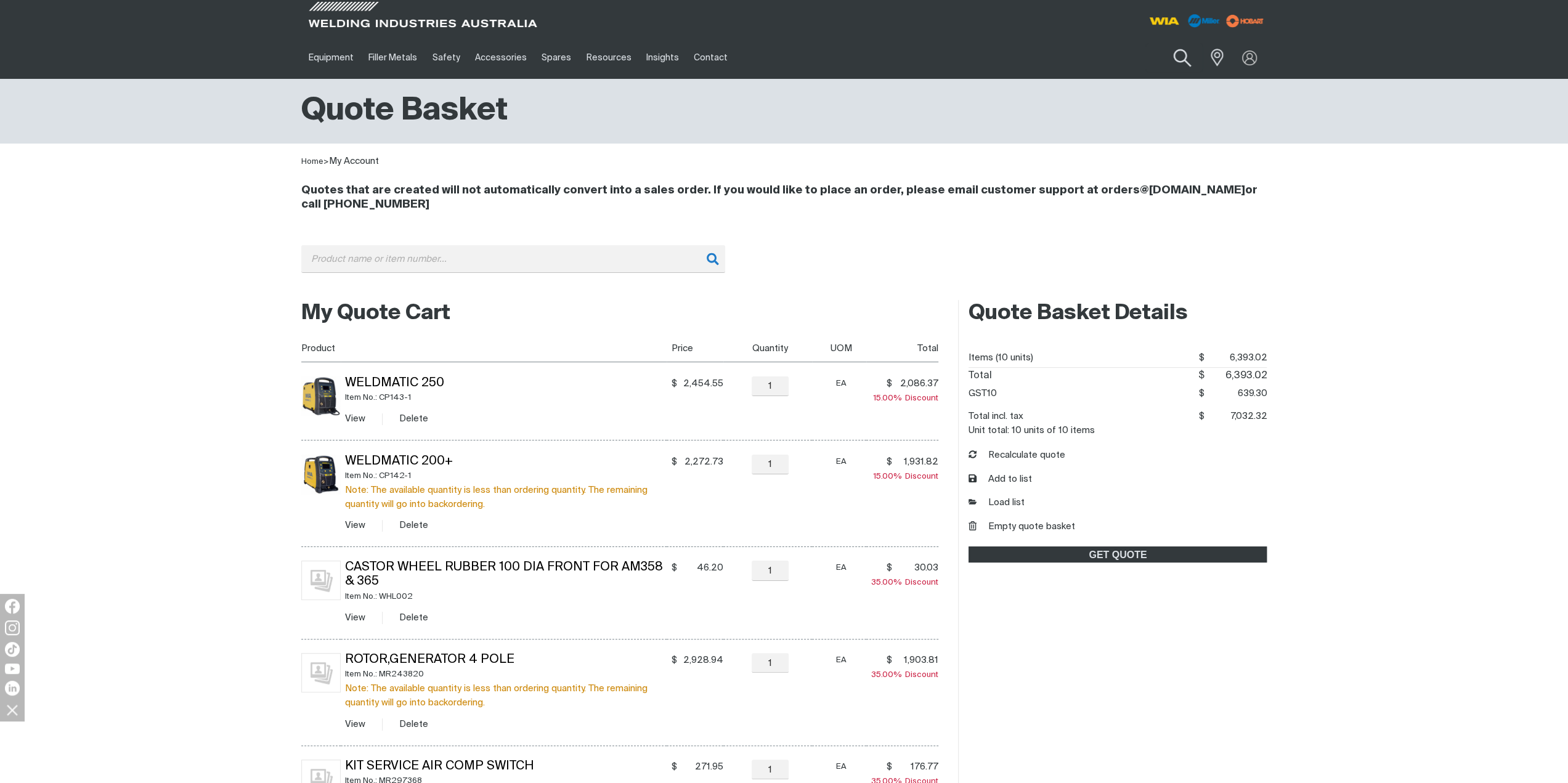
click at [1184, 62] on button "Search products" at bounding box center [1182, 58] width 50 height 35
click at [1116, 56] on input "Search" at bounding box center [1107, 57] width 189 height 27
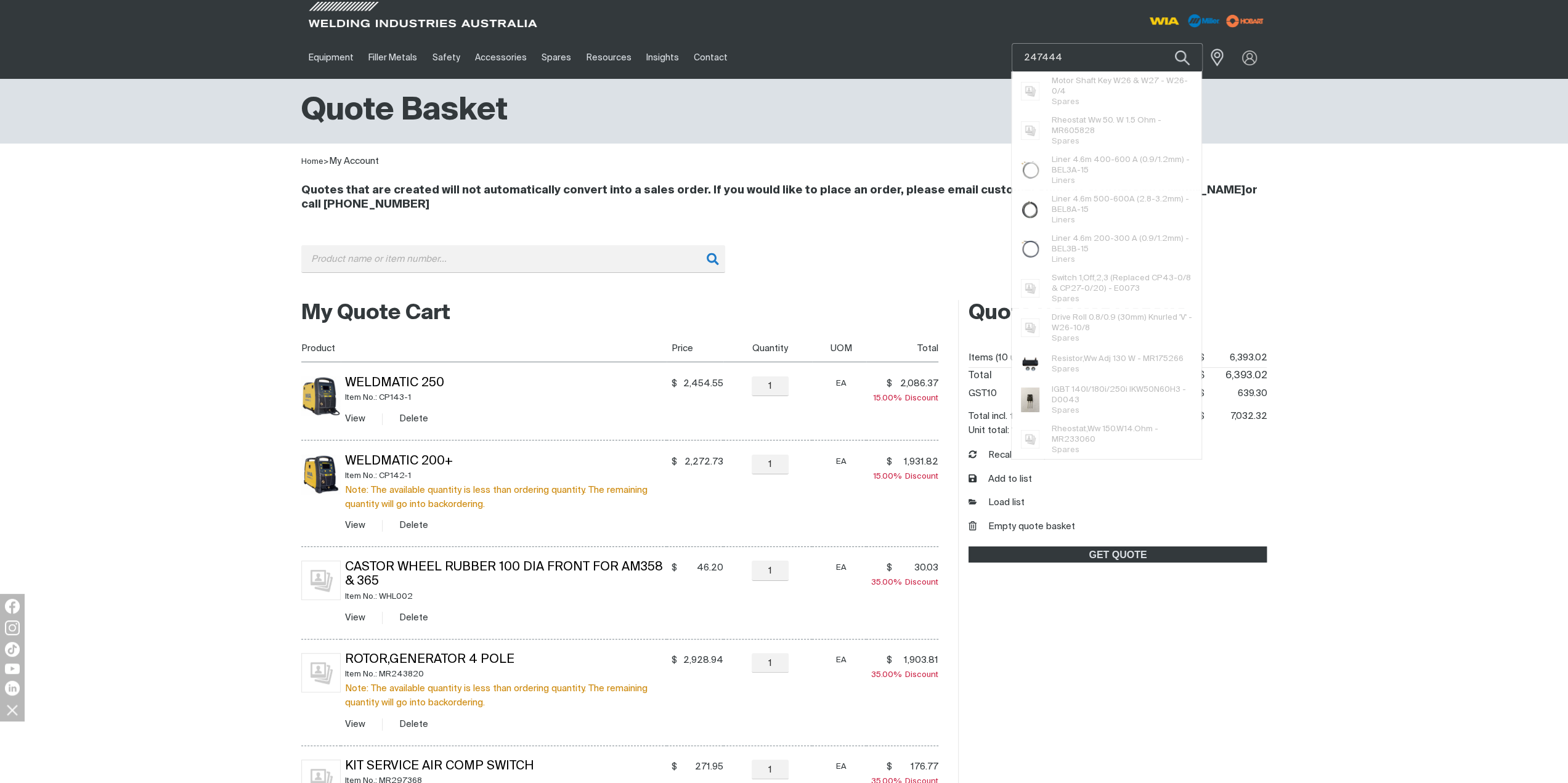
click at [1162, 44] on button "Search products" at bounding box center [1183, 58] width 42 height 29
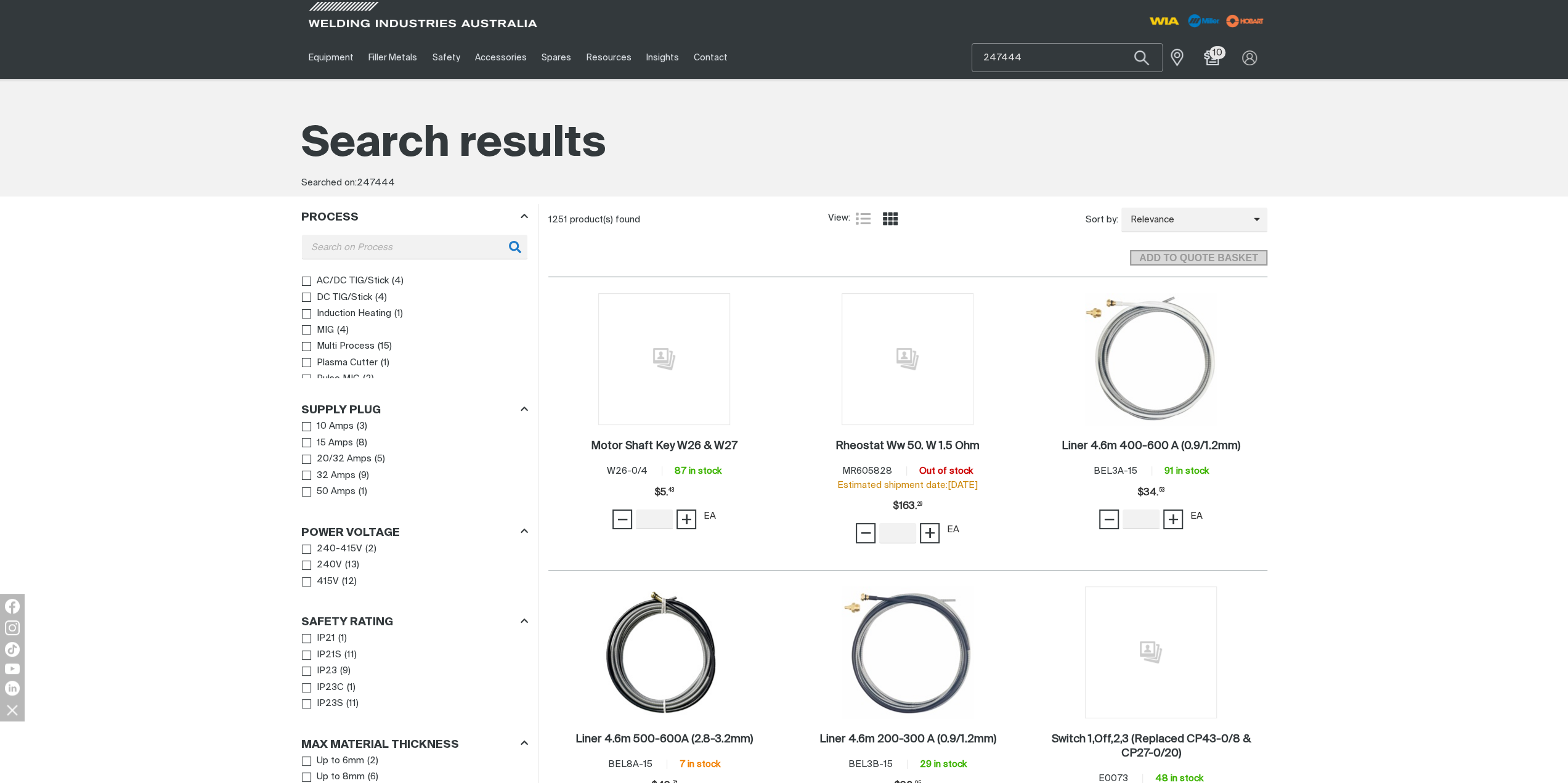
drag, startPoint x: 1042, startPoint y: 67, endPoint x: 985, endPoint y: 64, distance: 57.1
click at [985, 64] on input "247444" at bounding box center [1067, 57] width 189 height 27
type input "244290"
click at [1022, 85] on span "Brushholder Assy, Generator W/ - MR 244290" at bounding box center [1081, 86] width 141 height 21
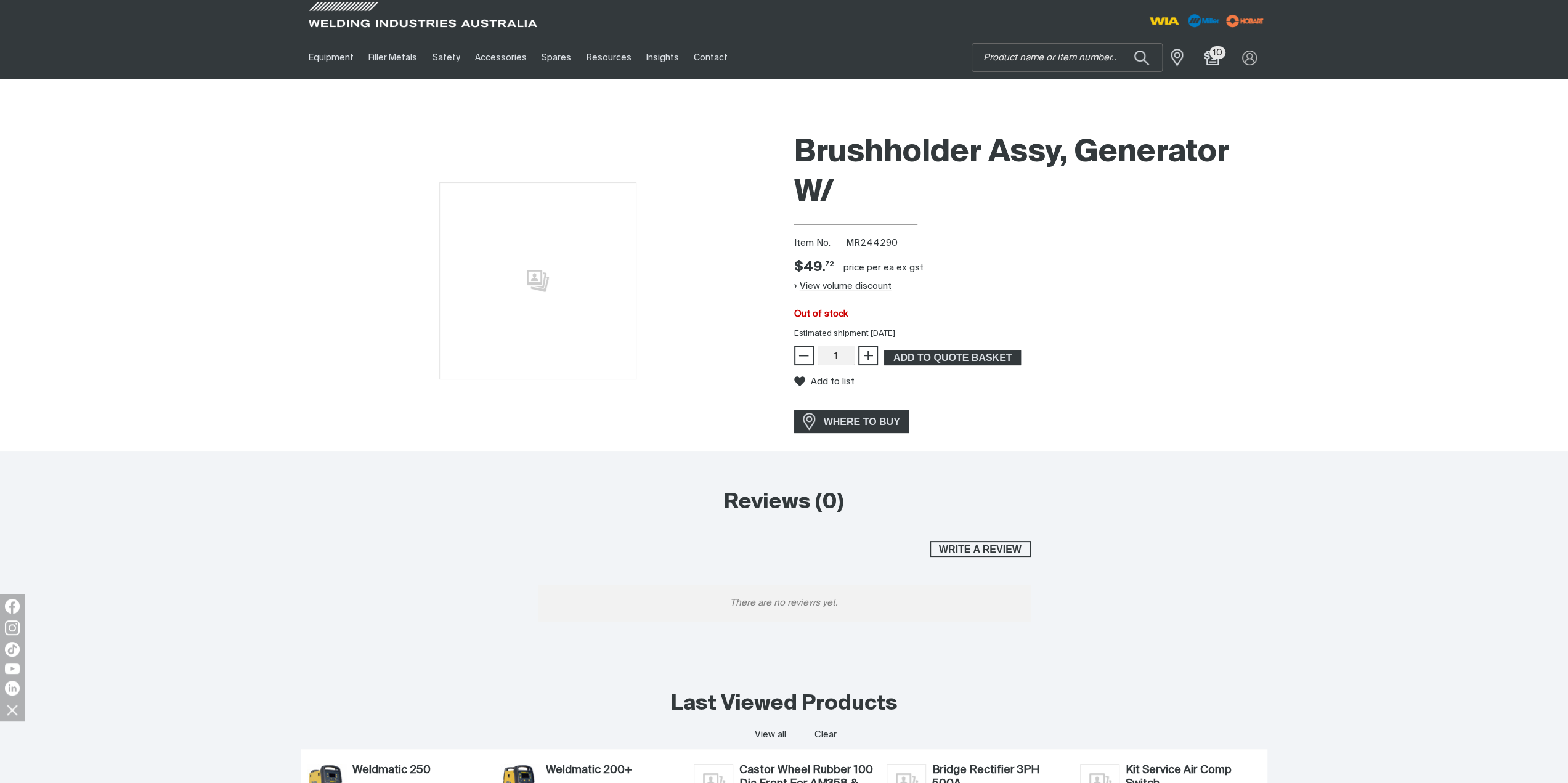
click at [827, 293] on button "View volume discount" at bounding box center [843, 286] width 98 height 20
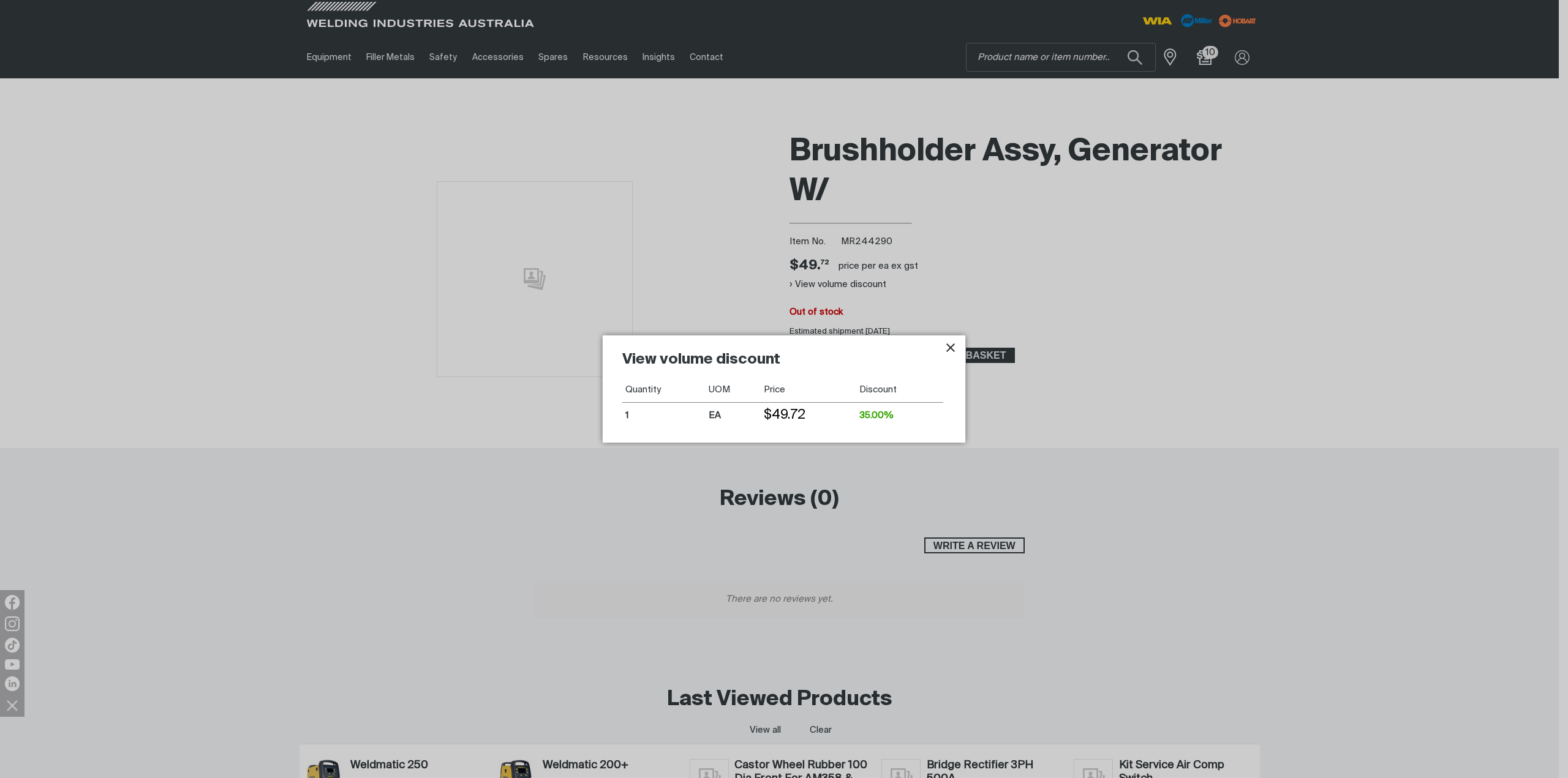
click at [952, 352] on icon "Close pop-up overlay" at bounding box center [951, 348] width 15 height 15
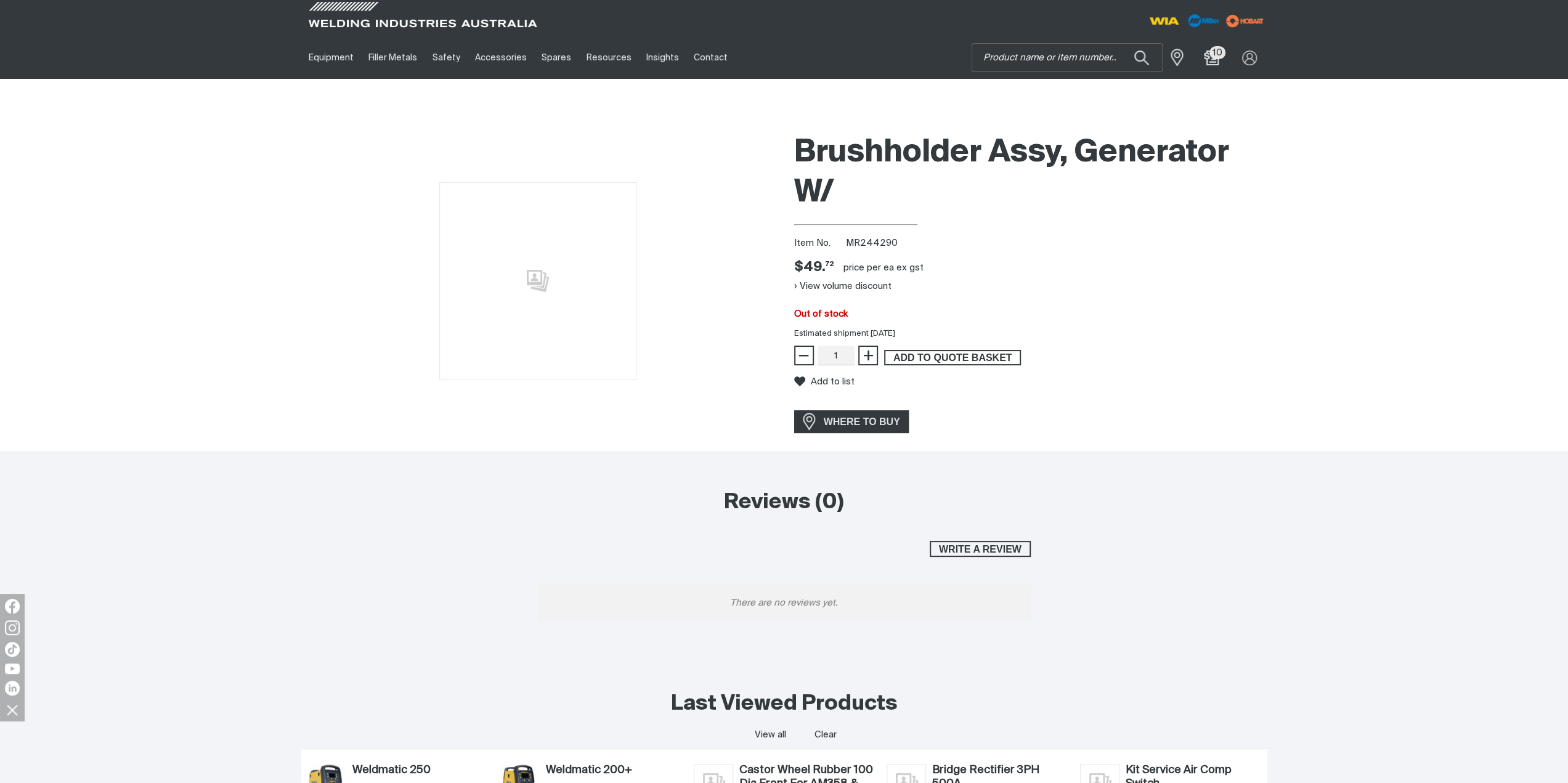
click at [965, 361] on span "ADD TO QUOTE BASKET" at bounding box center [953, 358] width 134 height 16
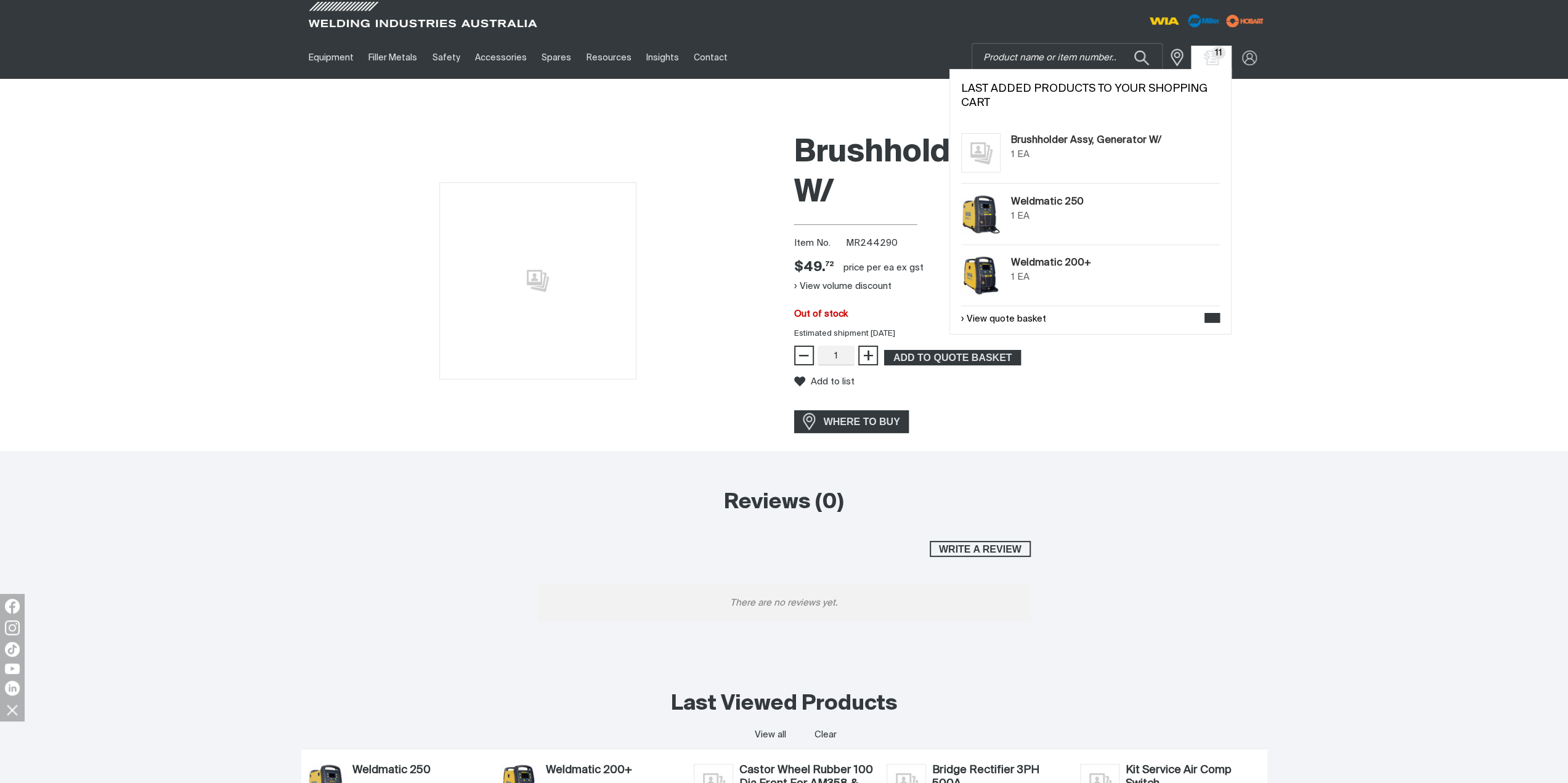
click at [1213, 55] on span "11" at bounding box center [1219, 53] width 14 height 13
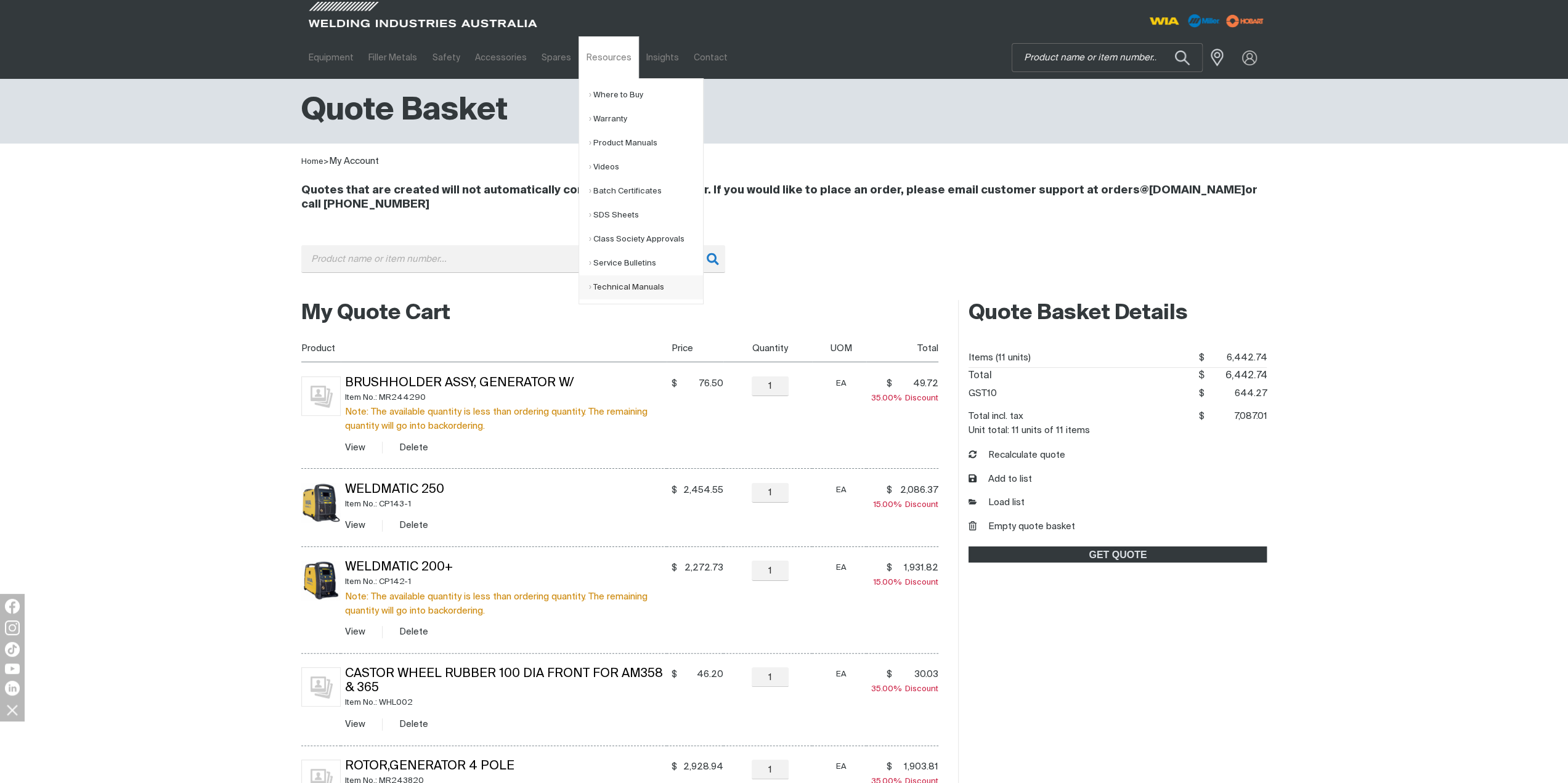
click at [621, 285] on link "Technical Manuals" at bounding box center [646, 287] width 115 height 24
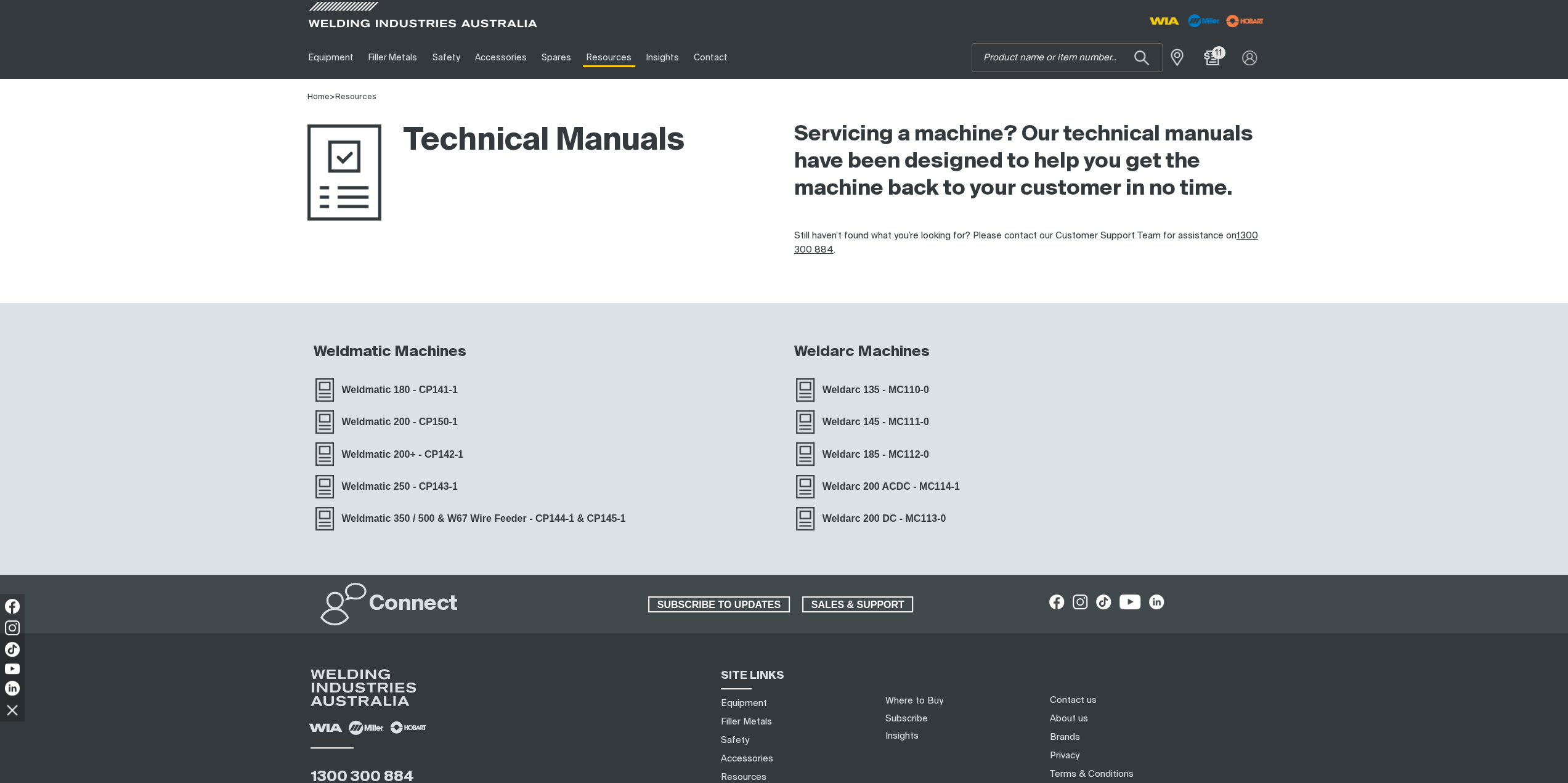
click at [1079, 163] on h2 "Servicing a machine? Our technical manuals have been designed to help you get t…" at bounding box center [1027, 162] width 467 height 81
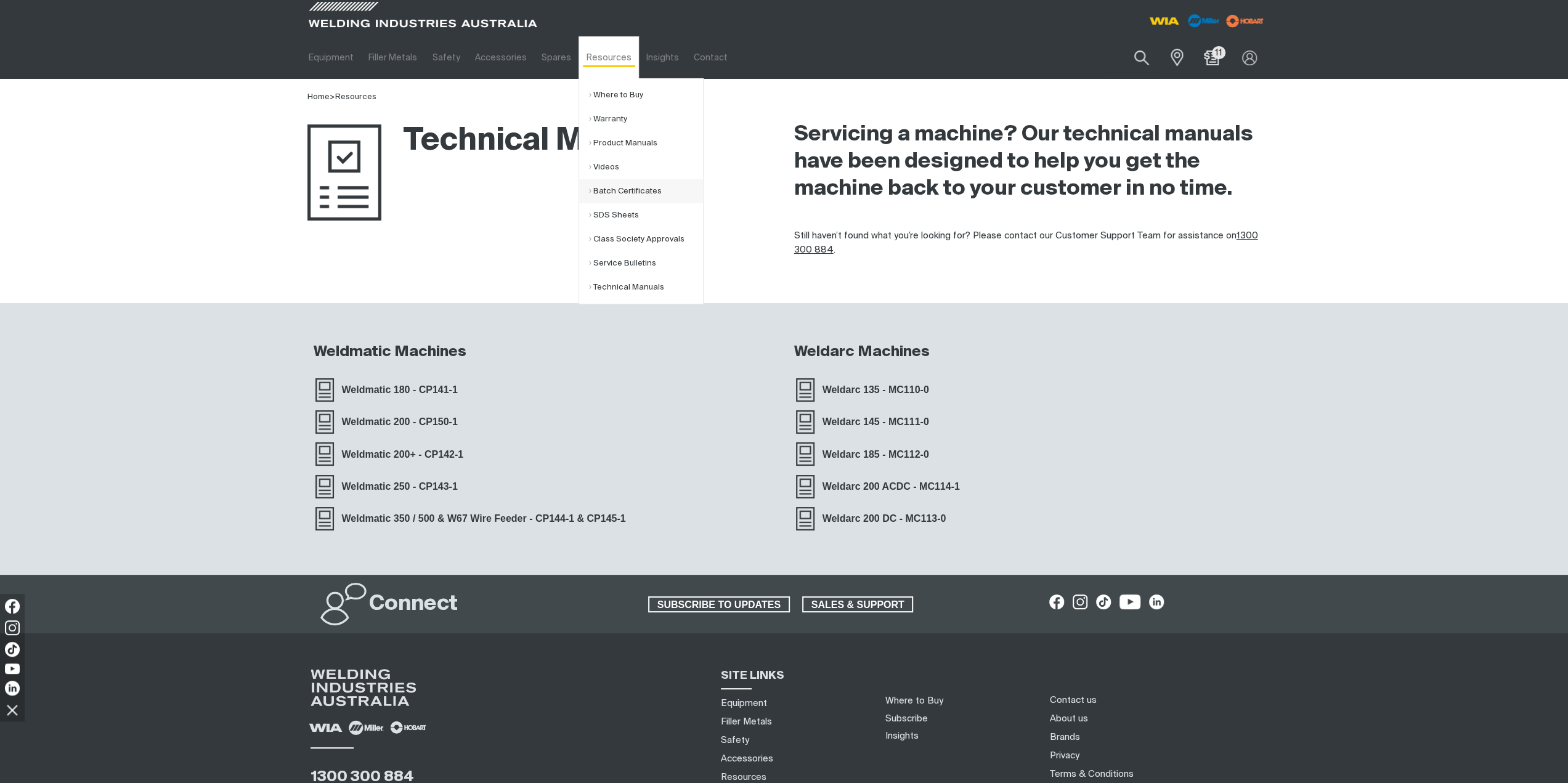
click at [618, 197] on link "Batch Certificates" at bounding box center [646, 190] width 115 height 24
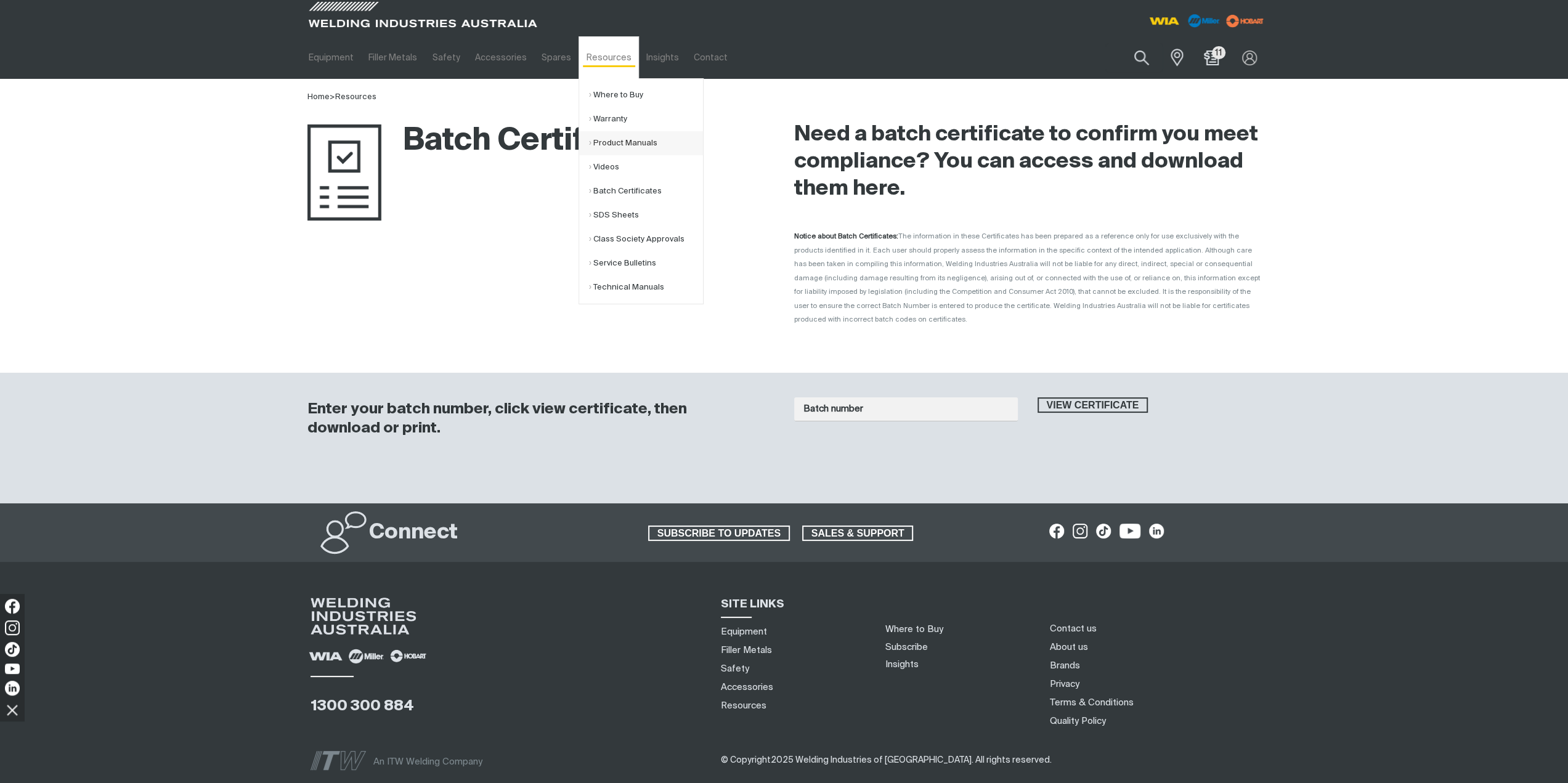
click at [602, 145] on link "Product Manuals" at bounding box center [646, 143] width 115 height 24
